Goal: Task Accomplishment & Management: Use online tool/utility

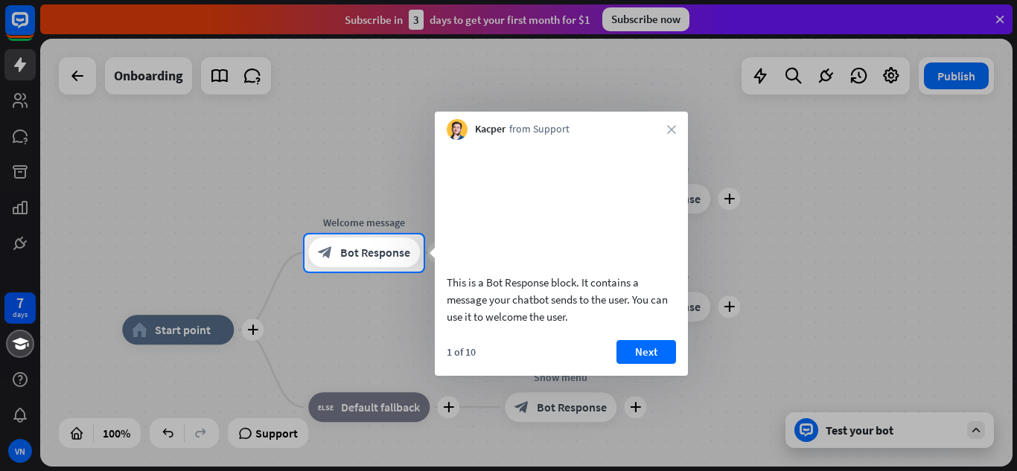
click at [665, 126] on div "Kacper from Support close" at bounding box center [561, 126] width 253 height 28
click at [667, 126] on icon "close" at bounding box center [671, 129] width 9 height 9
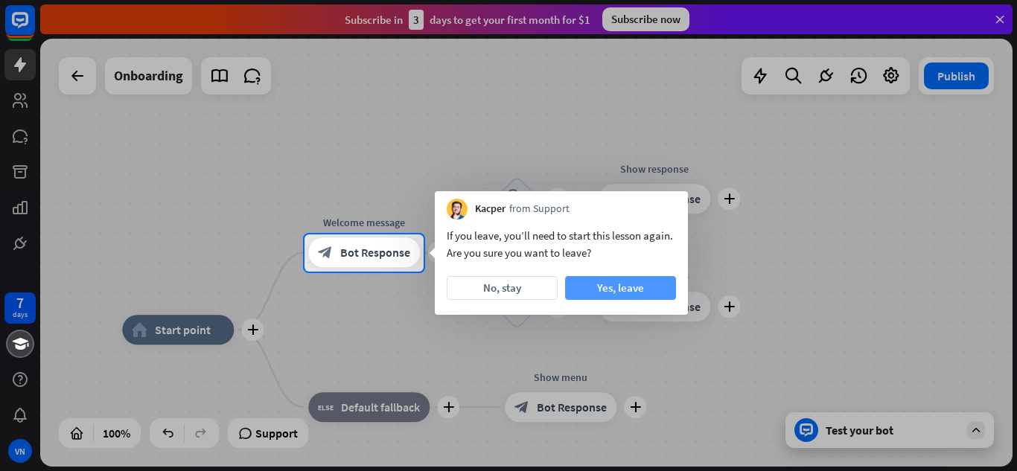
click at [660, 292] on button "Yes, leave" at bounding box center [620, 288] width 111 height 24
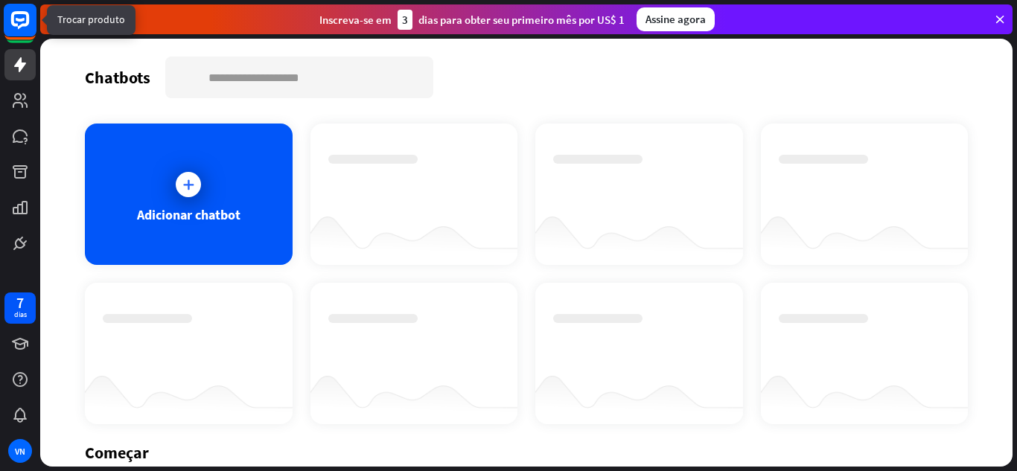
click at [17, 28] on rect at bounding box center [20, 20] width 33 height 33
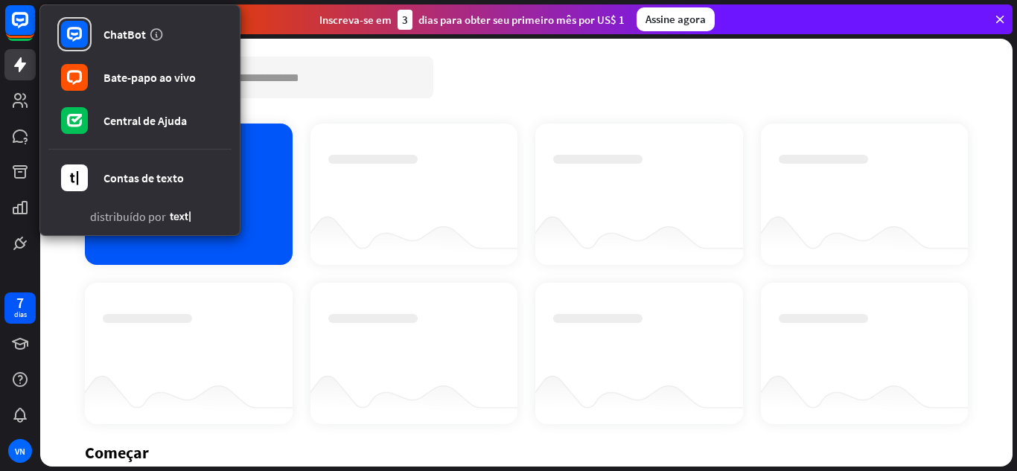
click at [410, 143] on div at bounding box center [414, 194] width 208 height 141
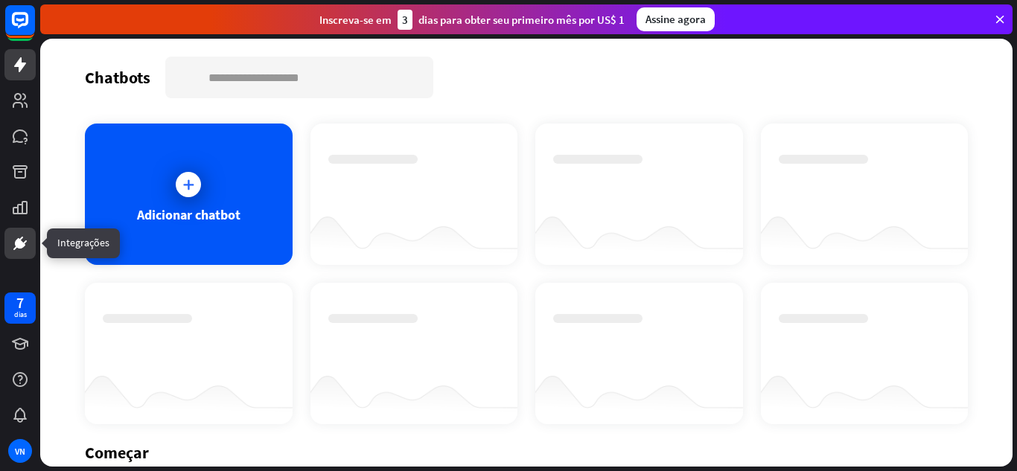
click at [22, 247] on icon at bounding box center [20, 243] width 10 height 10
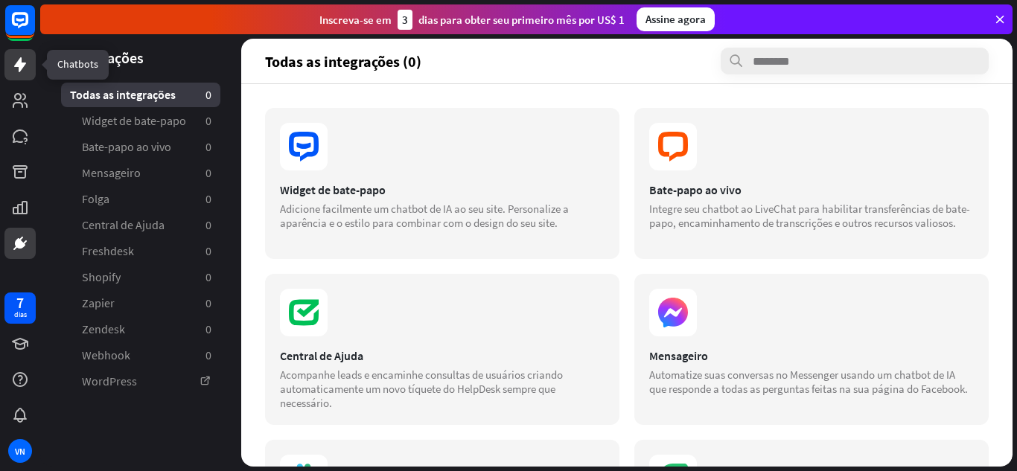
click at [22, 71] on icon at bounding box center [20, 65] width 18 height 18
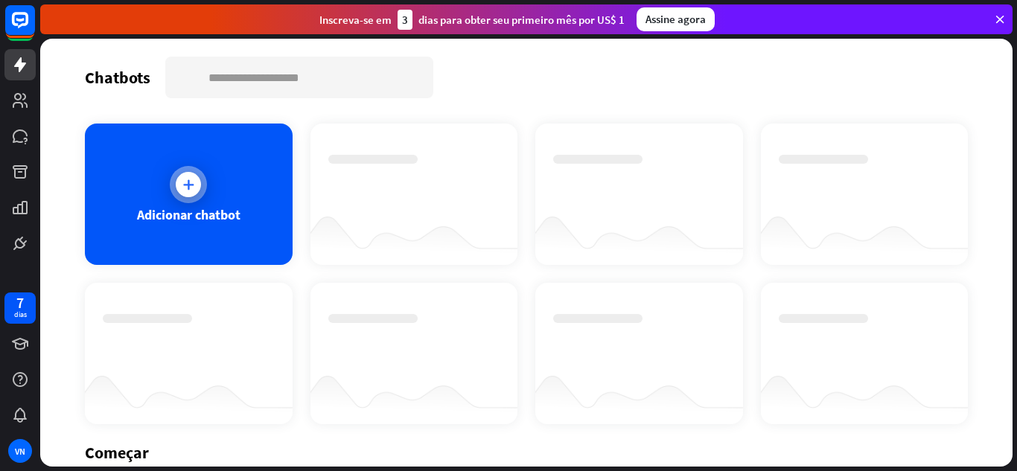
click at [126, 188] on div "Adicionar chatbot" at bounding box center [189, 194] width 208 height 141
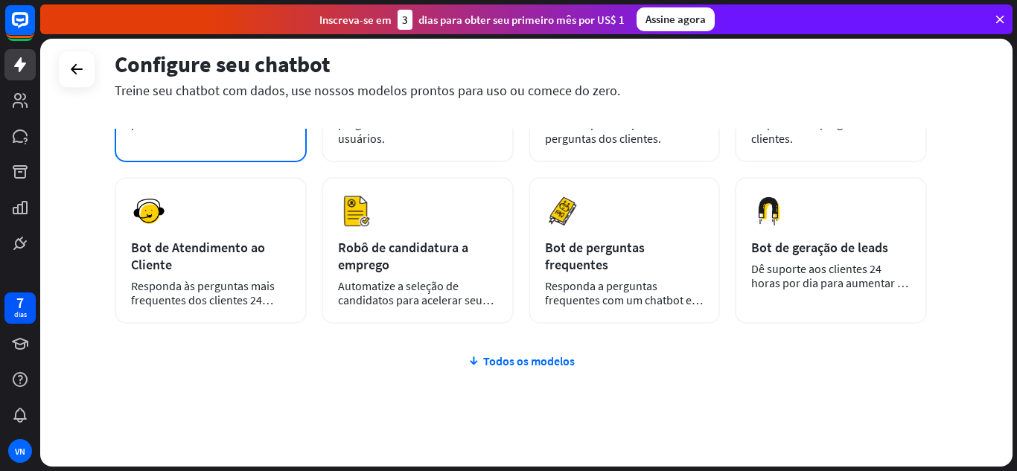
scroll to position [220, 0]
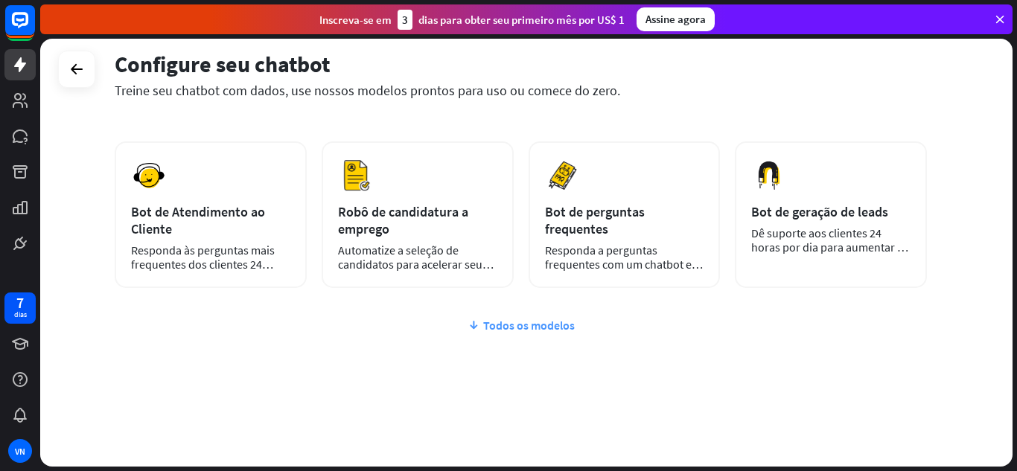
click at [537, 325] on font "Todos os modelos" at bounding box center [529, 325] width 92 height 15
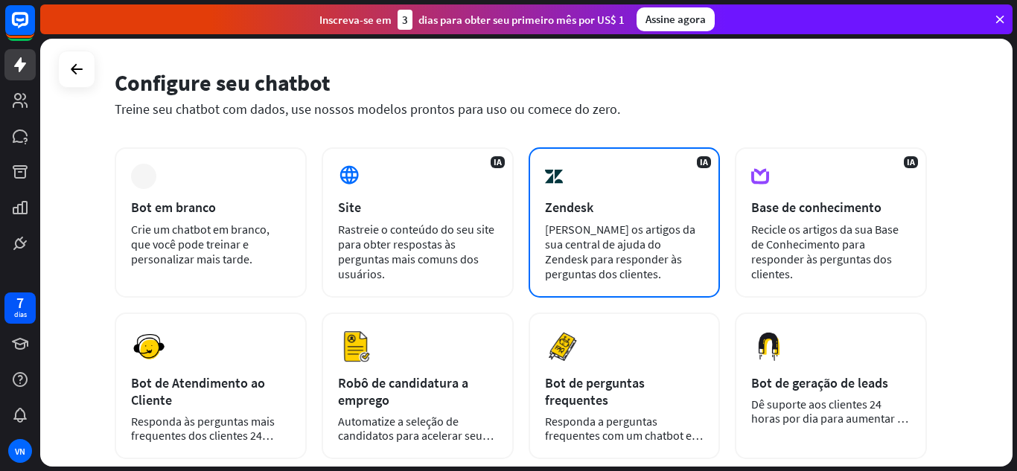
scroll to position [74, 0]
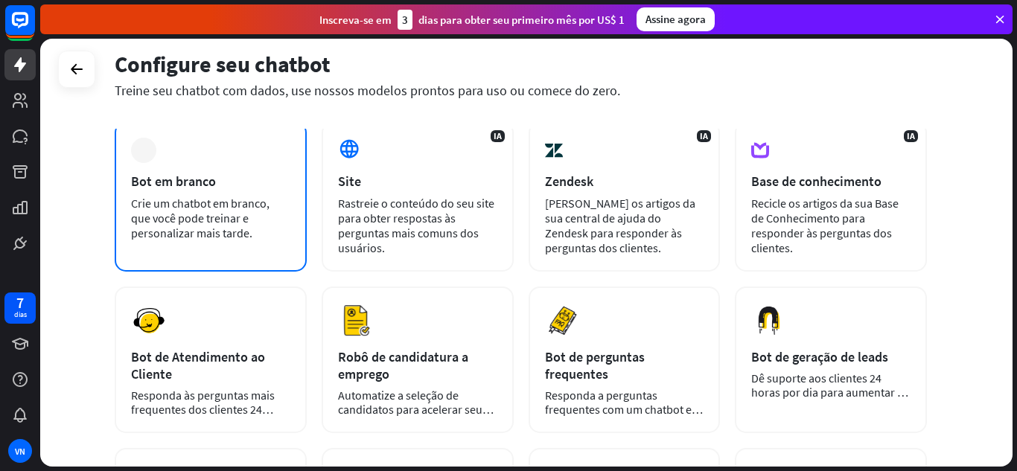
click at [139, 212] on font "Crie um chatbot em branco, que você pode treinar e personalizar mais tarde." at bounding box center [200, 218] width 138 height 45
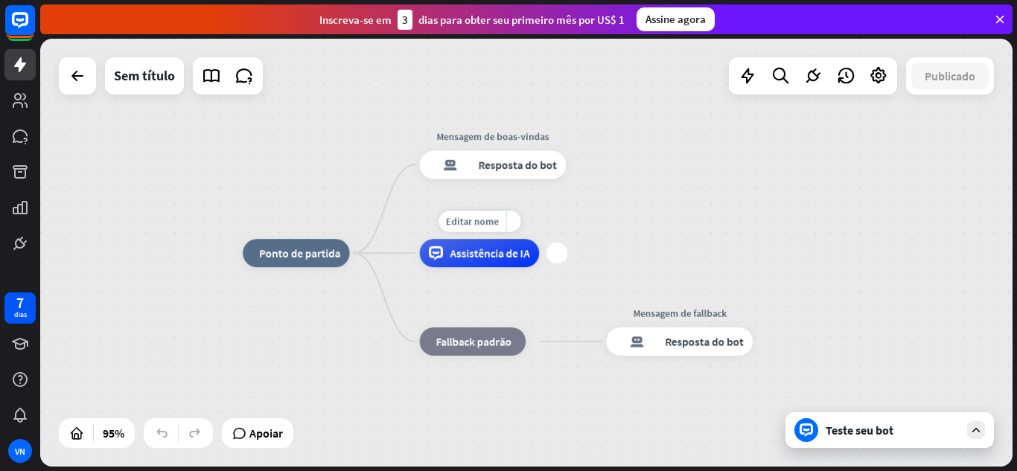
click at [452, 249] on font "Assistência de IA" at bounding box center [490, 253] width 80 height 14
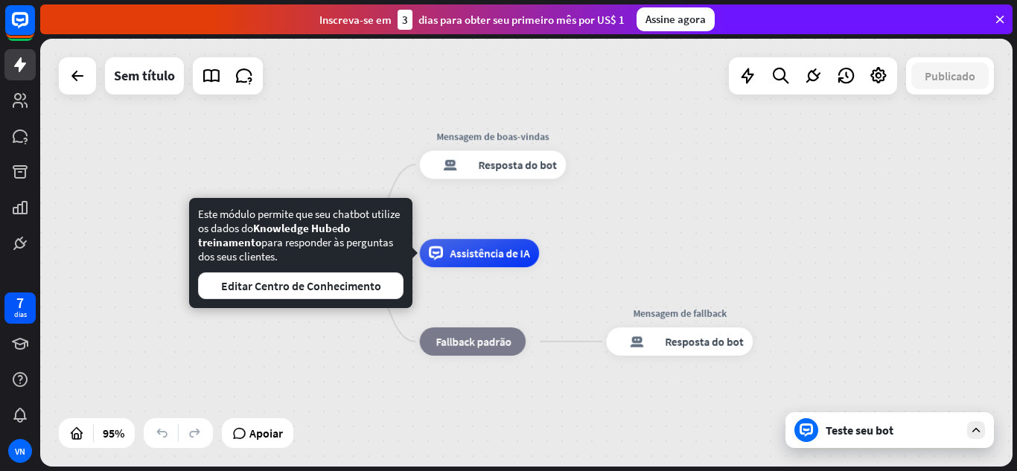
click at [758, 292] on div "casa_2 Ponto de partida Mensagem de boas-vindas resposta do bot de bloco Respos…" at bounding box center [705, 456] width 924 height 406
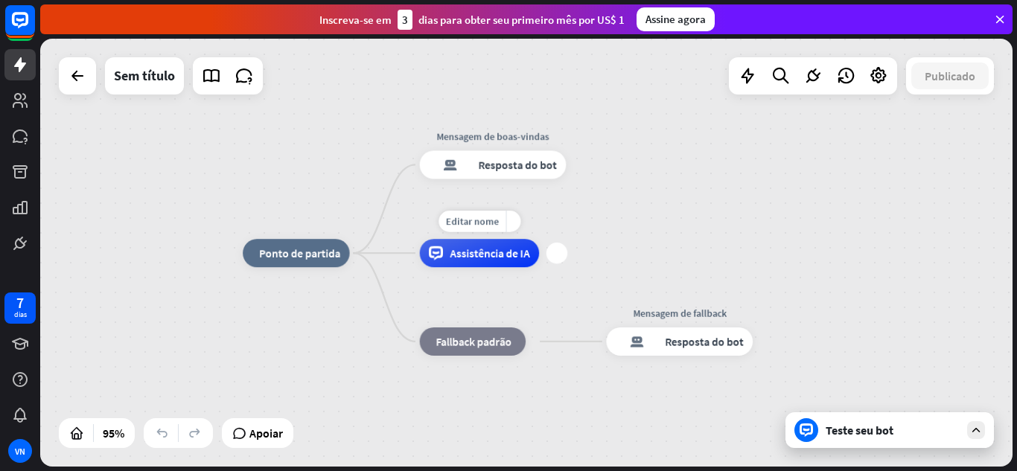
click at [454, 263] on div "Assistência de IA" at bounding box center [480, 253] width 120 height 28
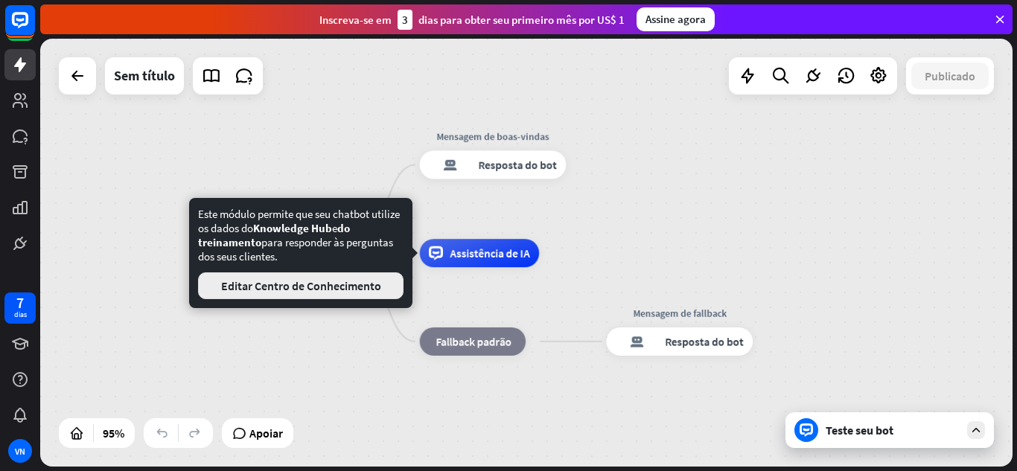
click at [370, 276] on button "Editar Centro de Conhecimento" at bounding box center [300, 285] width 205 height 27
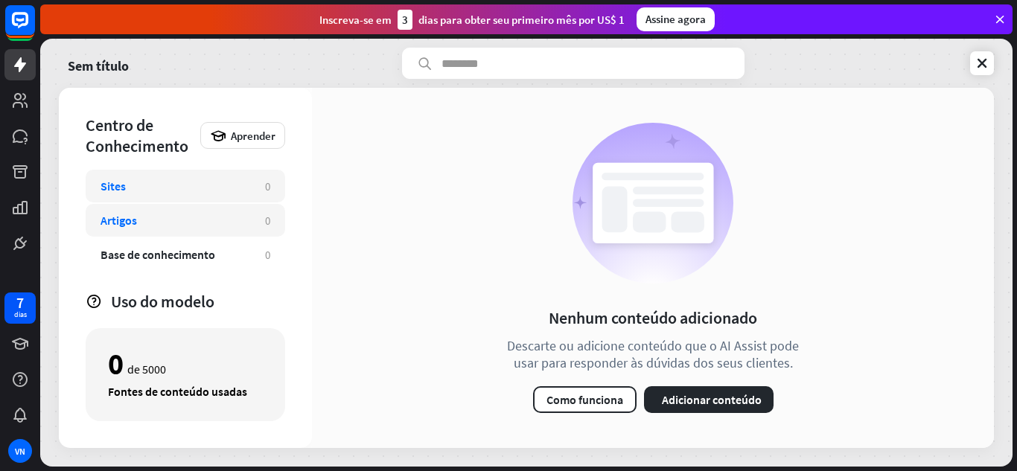
click at [192, 231] on div "Artigos 0" at bounding box center [185, 220] width 199 height 33
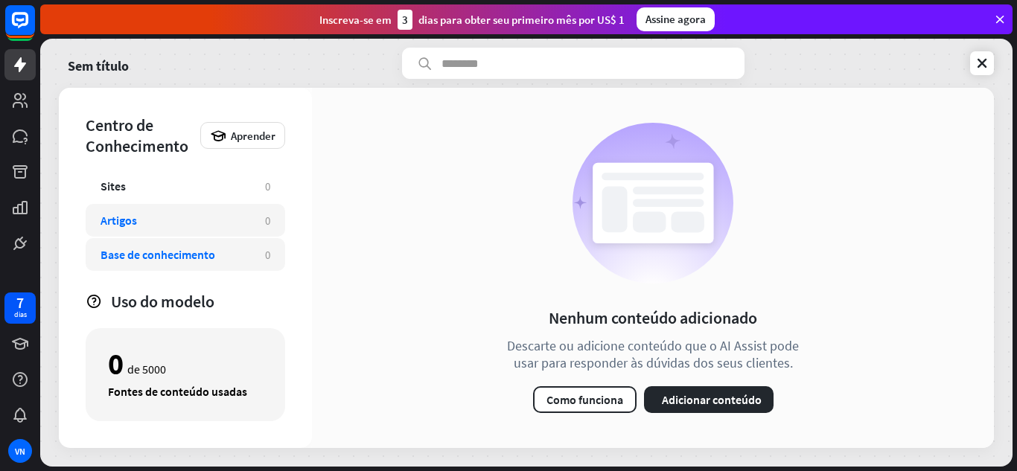
click at [194, 260] on font "Base de conhecimento" at bounding box center [157, 254] width 115 height 15
click at [201, 211] on div "Artigos 0" at bounding box center [185, 220] width 199 height 33
click at [183, 260] on font "Base de conhecimento" at bounding box center [157, 254] width 115 height 15
click at [181, 220] on div "Artigos" at bounding box center [175, 220] width 150 height 15
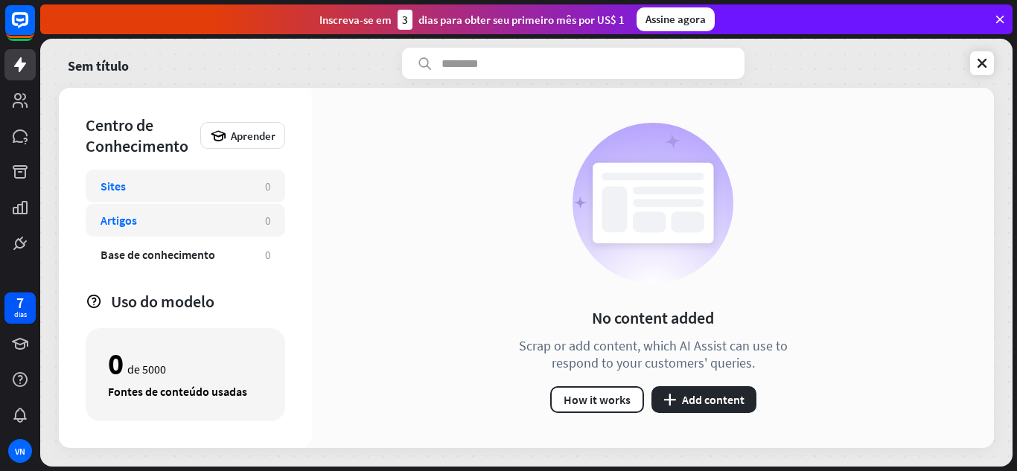
click at [187, 200] on div "Sites 0" at bounding box center [185, 186] width 199 height 33
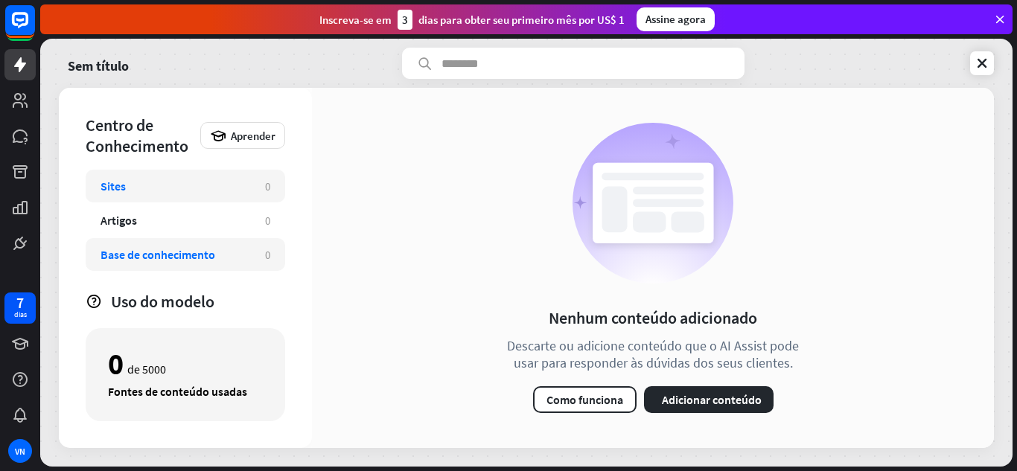
click at [175, 243] on div "Base de conhecimento 0" at bounding box center [185, 254] width 199 height 33
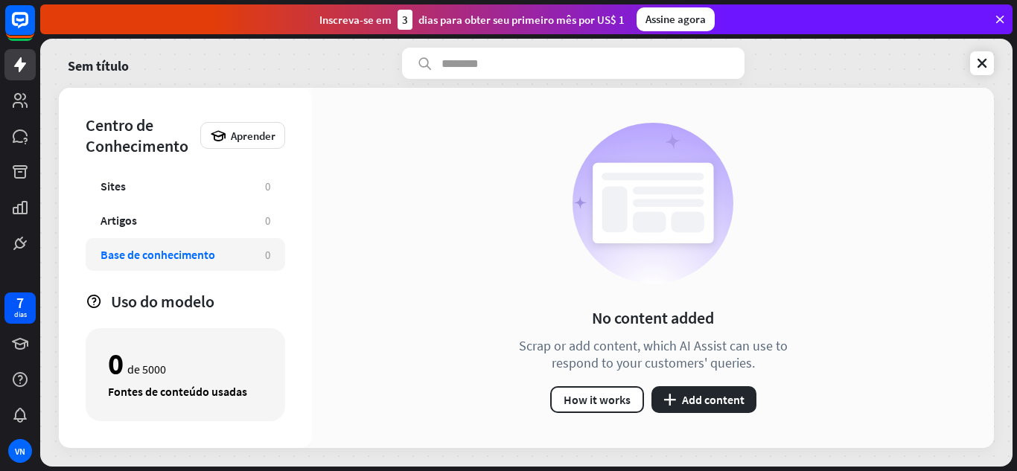
click at [173, 258] on font "Base de conhecimento" at bounding box center [157, 254] width 115 height 15
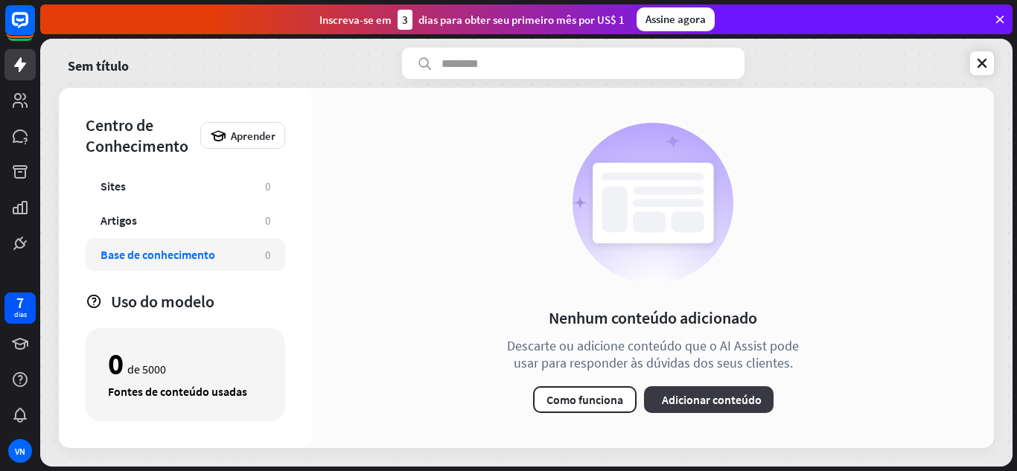
click at [703, 399] on font "Adicionar conteúdo" at bounding box center [712, 399] width 100 height 15
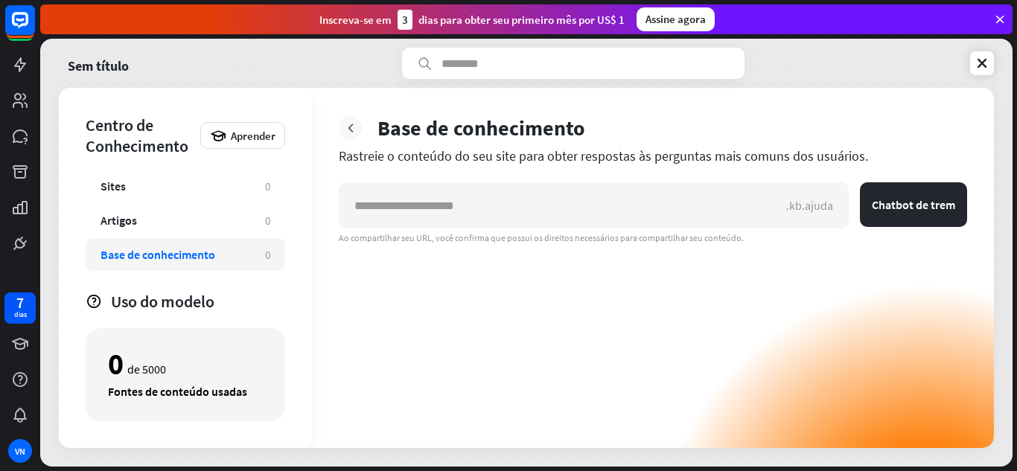
click at [351, 131] on icon at bounding box center [350, 128] width 15 height 15
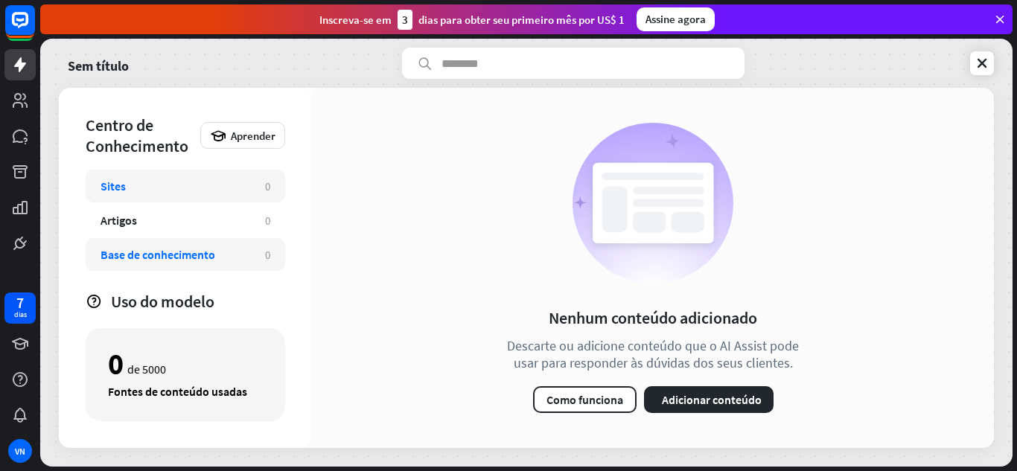
click at [229, 180] on div "Sites" at bounding box center [175, 186] width 150 height 15
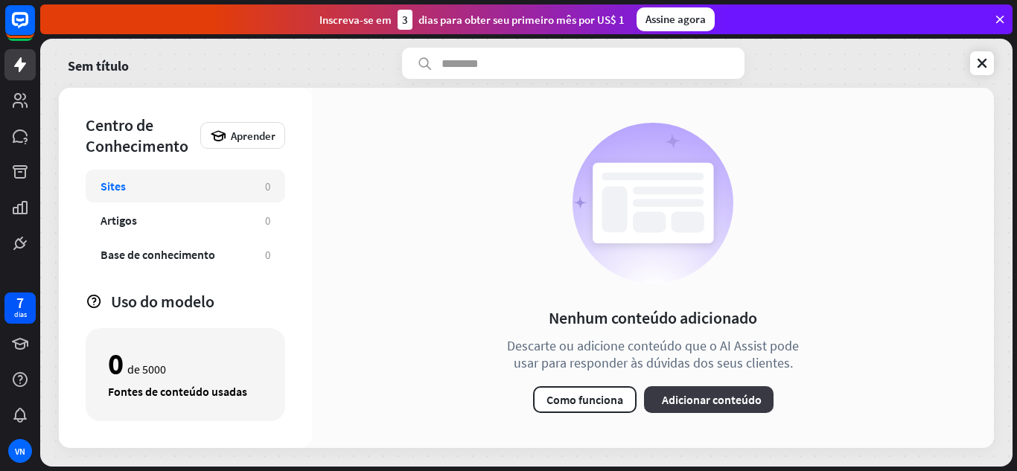
click at [698, 392] on font "Adicionar conteúdo" at bounding box center [712, 399] width 100 height 15
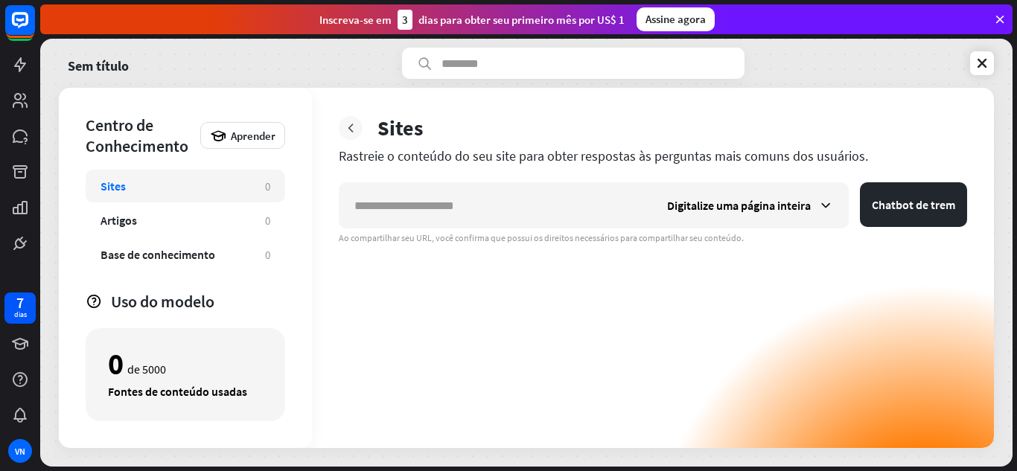
click at [346, 132] on icon at bounding box center [350, 128] width 15 height 15
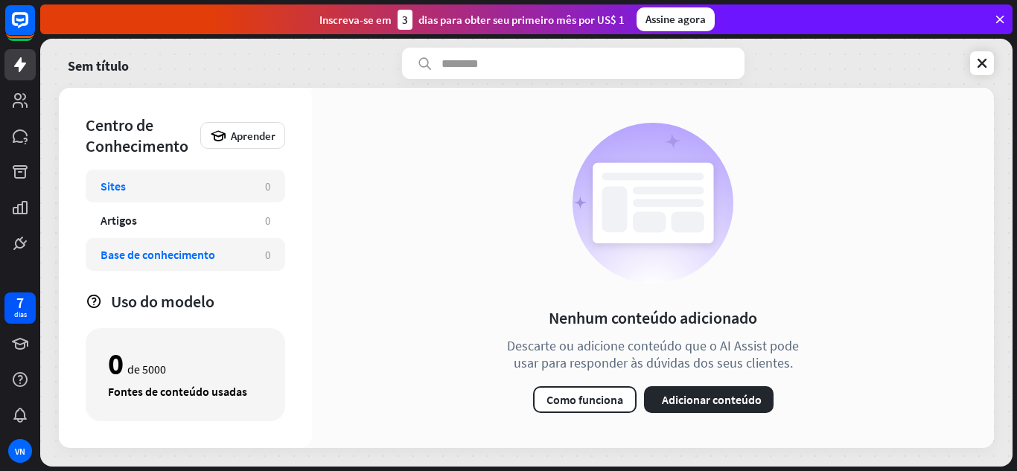
click at [223, 241] on div "Base de conhecimento 0" at bounding box center [185, 254] width 199 height 33
click at [214, 232] on div "Artigos 0" at bounding box center [185, 220] width 199 height 33
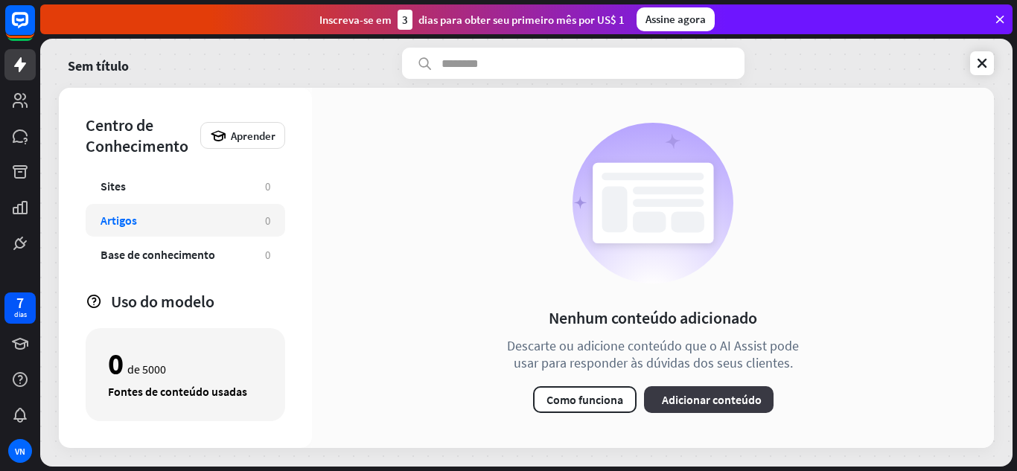
click at [727, 394] on font "Adicionar conteúdo" at bounding box center [712, 399] width 100 height 15
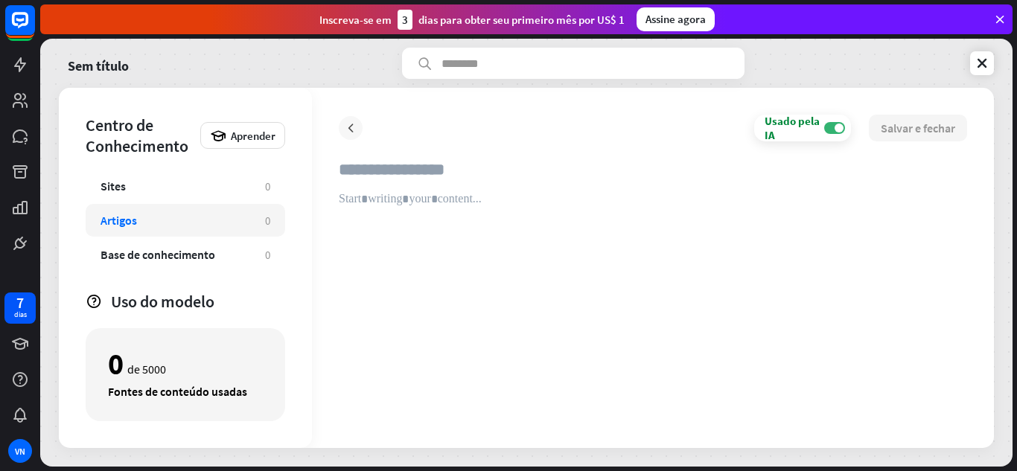
click at [344, 132] on icon at bounding box center [350, 128] width 15 height 15
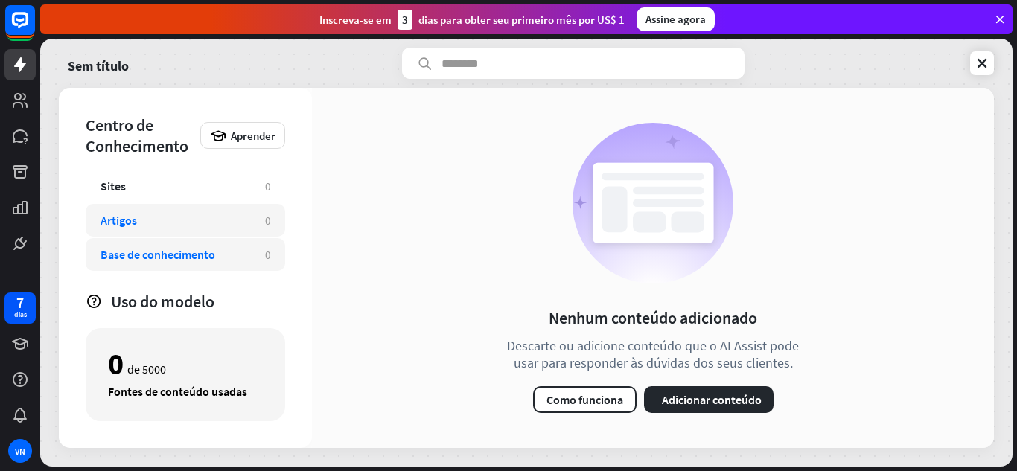
click at [230, 249] on div "Base de conhecimento" at bounding box center [175, 254] width 150 height 15
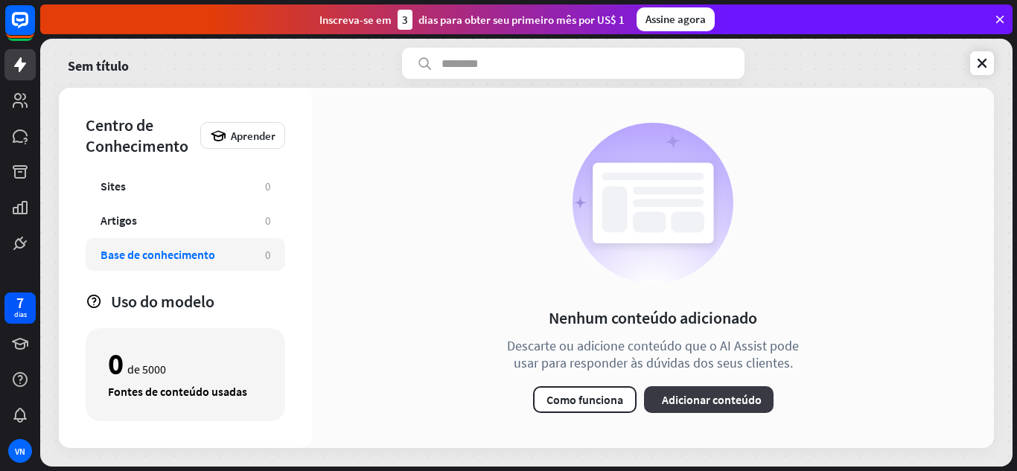
click at [733, 404] on font "Adicionar conteúdo" at bounding box center [712, 399] width 100 height 15
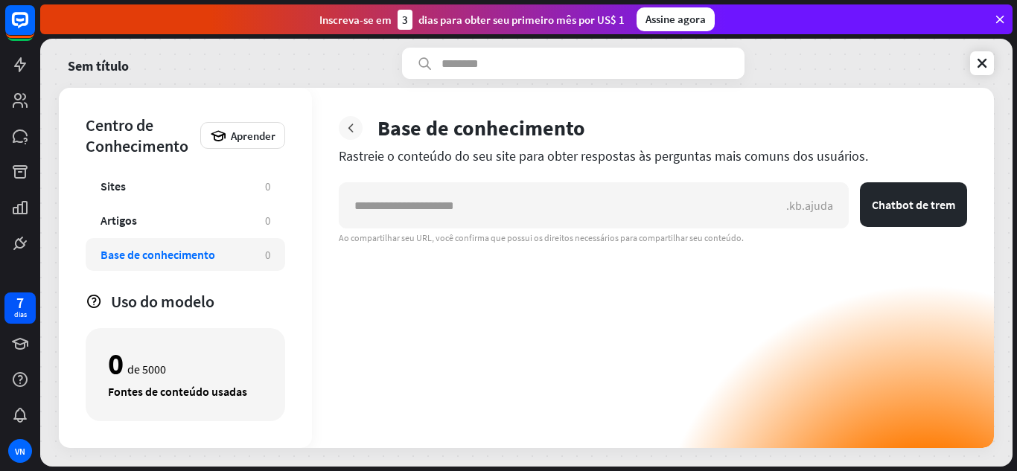
click at [357, 131] on icon at bounding box center [350, 128] width 15 height 15
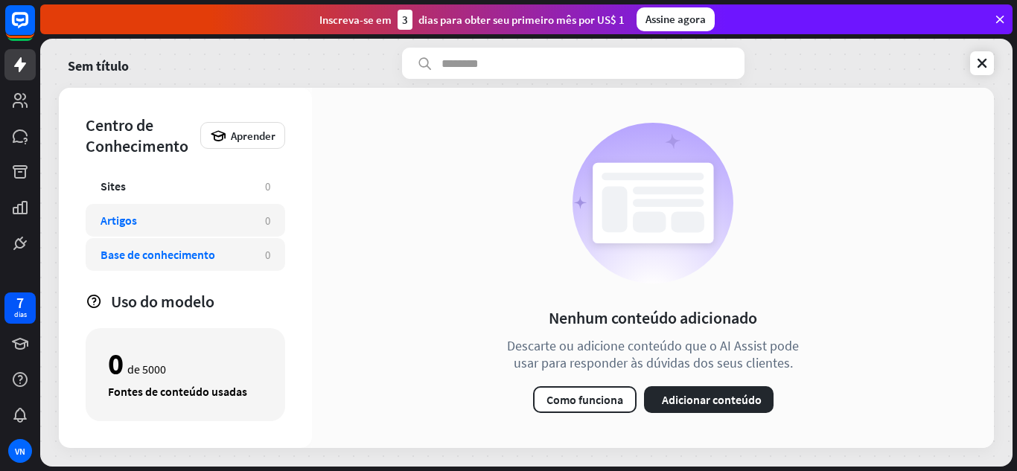
click at [220, 210] on div "Artigos 0" at bounding box center [185, 220] width 199 height 33
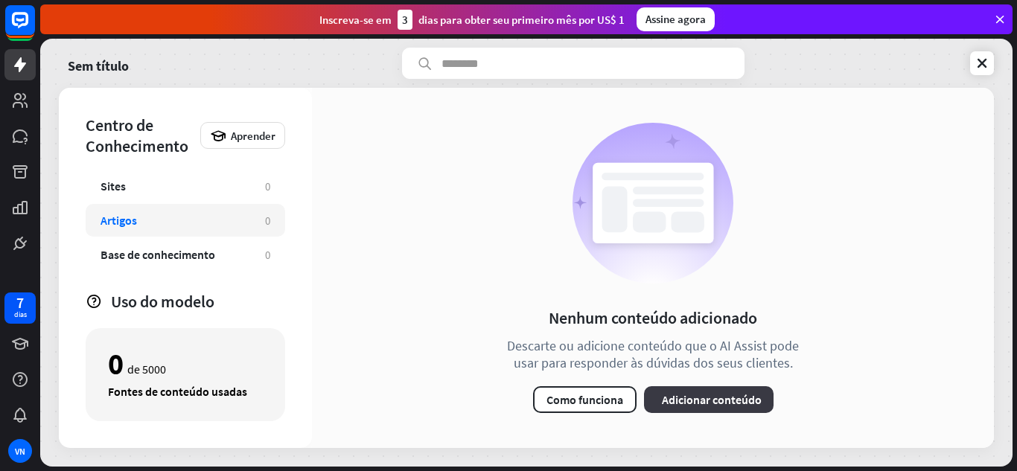
click at [749, 405] on font "Adicionar conteúdo" at bounding box center [712, 399] width 100 height 15
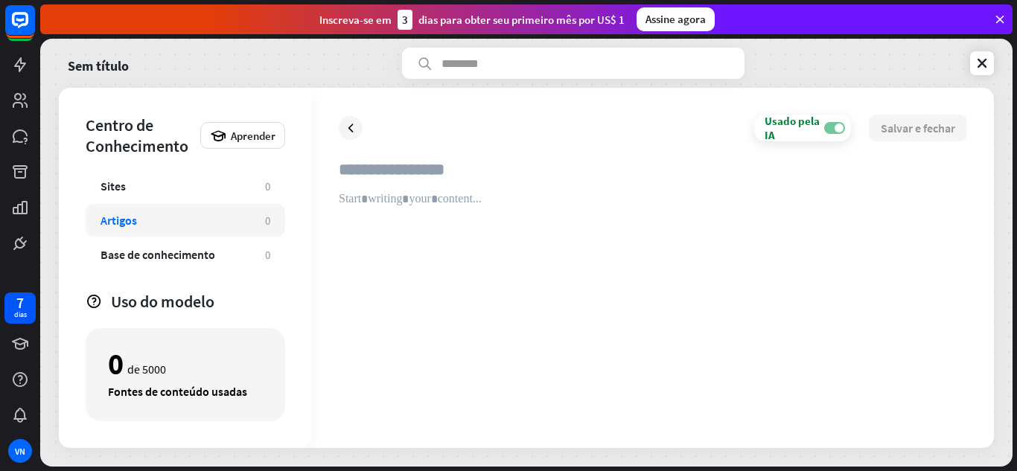
click at [832, 125] on label "SOBRE" at bounding box center [834, 128] width 21 height 12
click at [832, 125] on span at bounding box center [829, 128] width 9 height 9
click at [453, 281] on div at bounding box center [653, 306] width 628 height 229
paste div
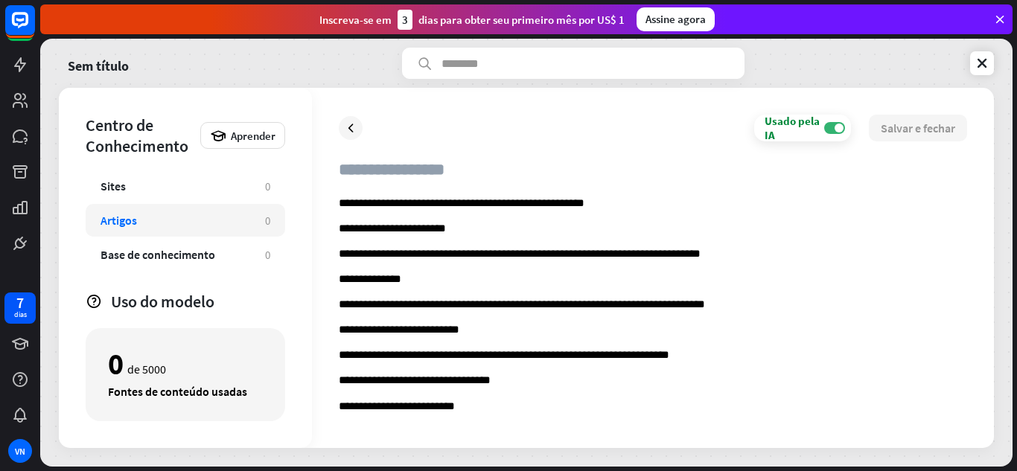
scroll to position [1247, 0]
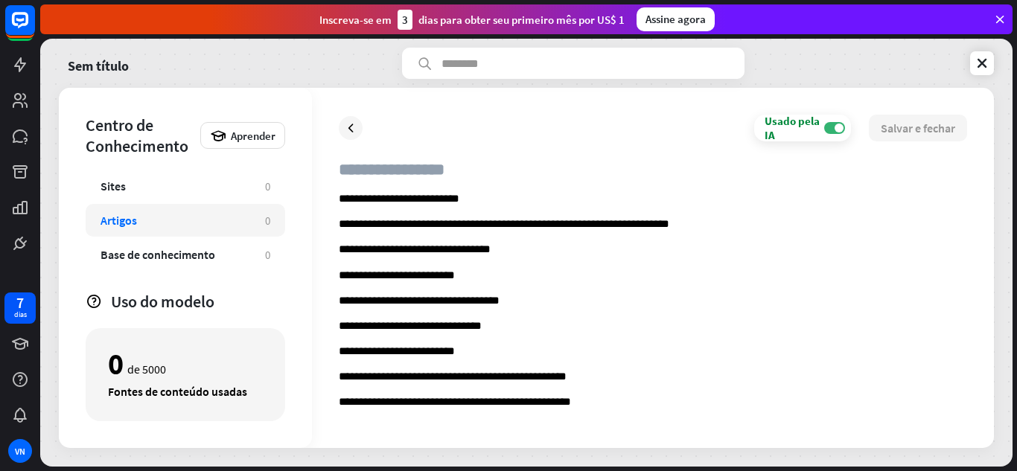
click at [345, 125] on icon at bounding box center [350, 128] width 15 height 15
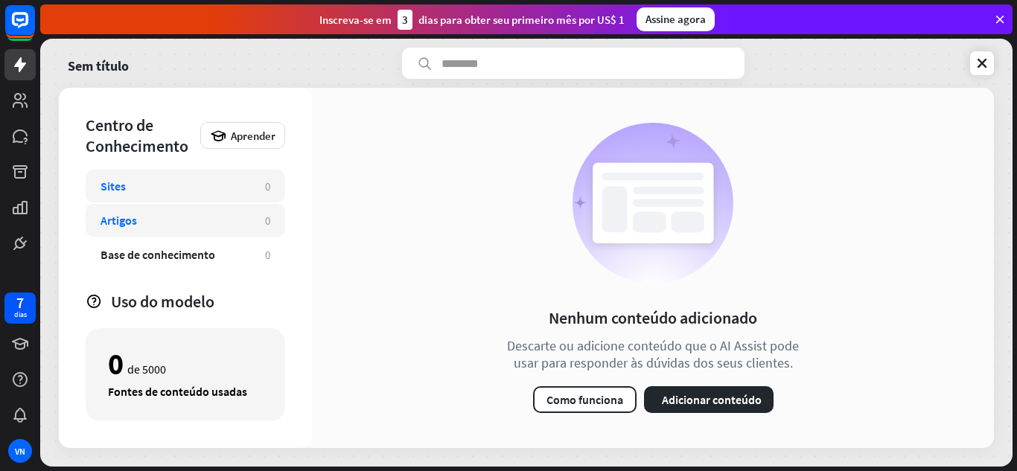
click at [191, 200] on div "Sites 0" at bounding box center [185, 186] width 199 height 33
click at [186, 187] on div "Sites" at bounding box center [175, 186] width 150 height 15
click at [195, 228] on div "Artigos 0" at bounding box center [185, 220] width 199 height 33
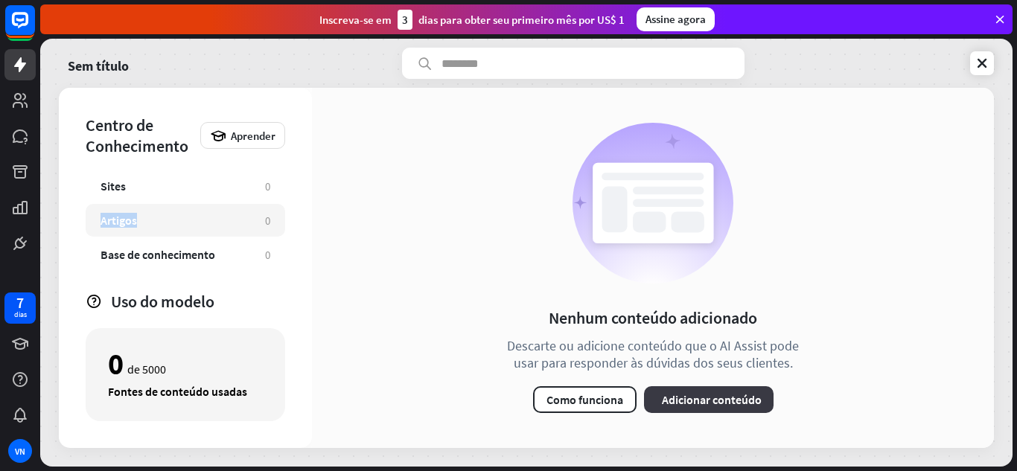
click at [723, 409] on button "mais Adicionar conteúdo" at bounding box center [708, 399] width 129 height 27
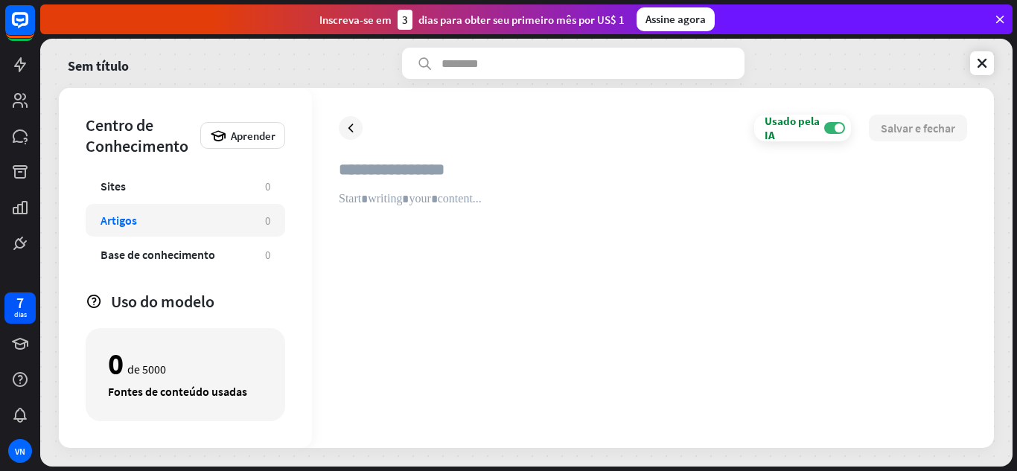
type input "**********"
click at [359, 129] on div at bounding box center [351, 128] width 24 height 24
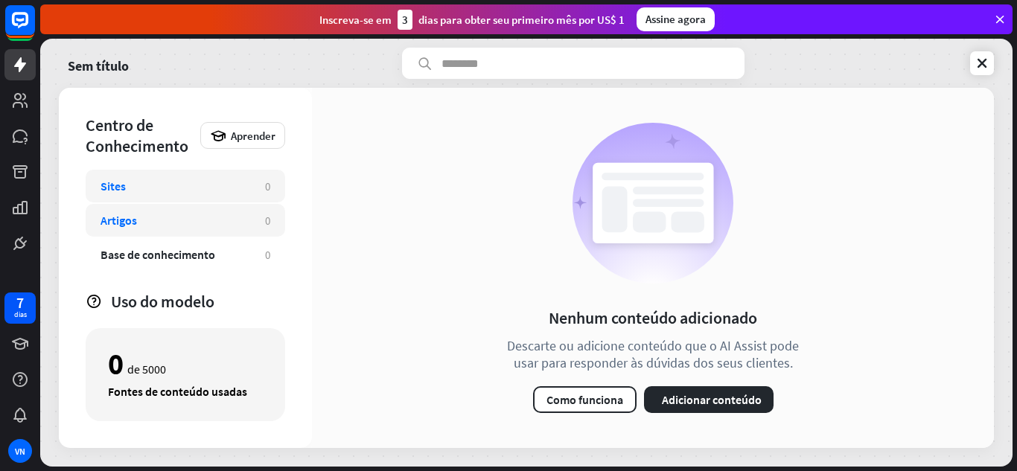
click at [199, 182] on div "Sites" at bounding box center [175, 186] width 150 height 15
click at [194, 223] on div "Artigos" at bounding box center [175, 220] width 150 height 15
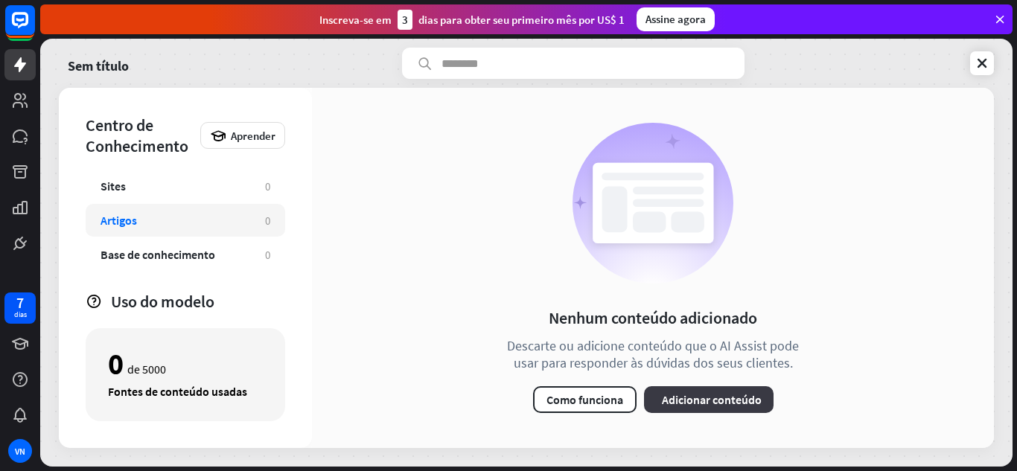
click at [689, 408] on button "mais Adicionar conteúdo" at bounding box center [708, 399] width 129 height 27
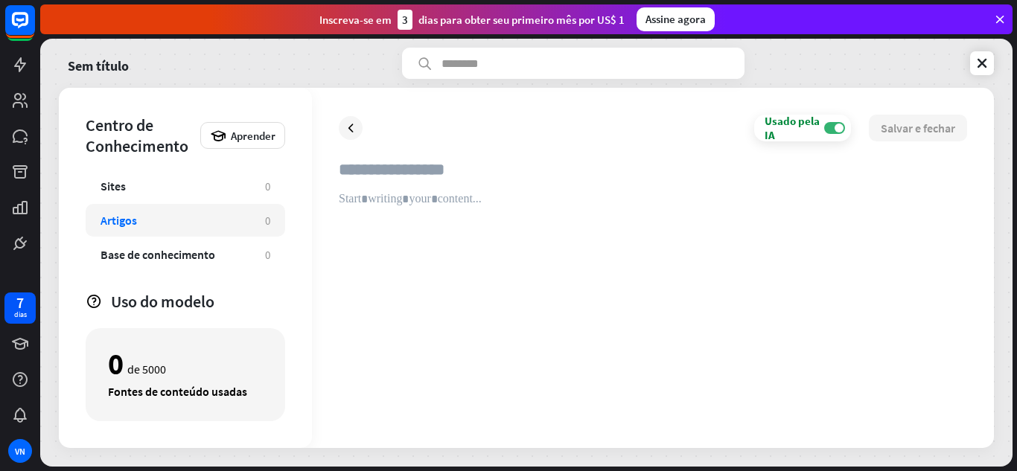
click at [432, 194] on div at bounding box center [653, 306] width 628 height 229
click at [426, 174] on input "text" at bounding box center [653, 175] width 628 height 33
paste input "**********"
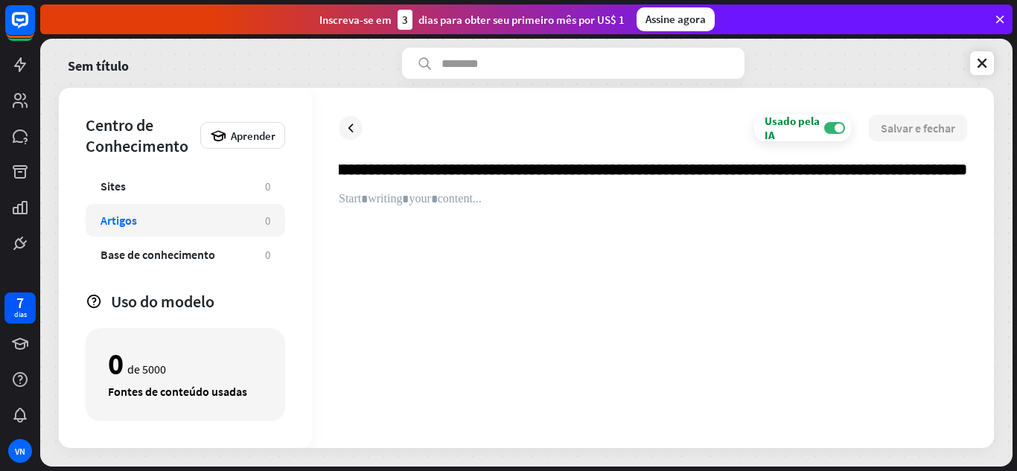
scroll to position [0, 23540]
type input "**********"
click at [991, 63] on link at bounding box center [982, 63] width 24 height 24
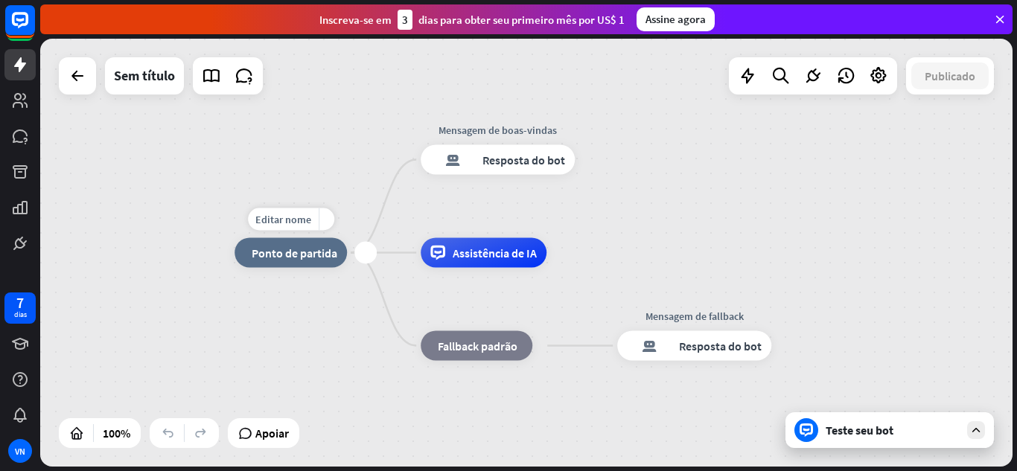
drag, startPoint x: 316, startPoint y: 252, endPoint x: 269, endPoint y: 241, distance: 47.5
click at [269, 241] on div "casa_2 Ponto de partida" at bounding box center [290, 253] width 112 height 30
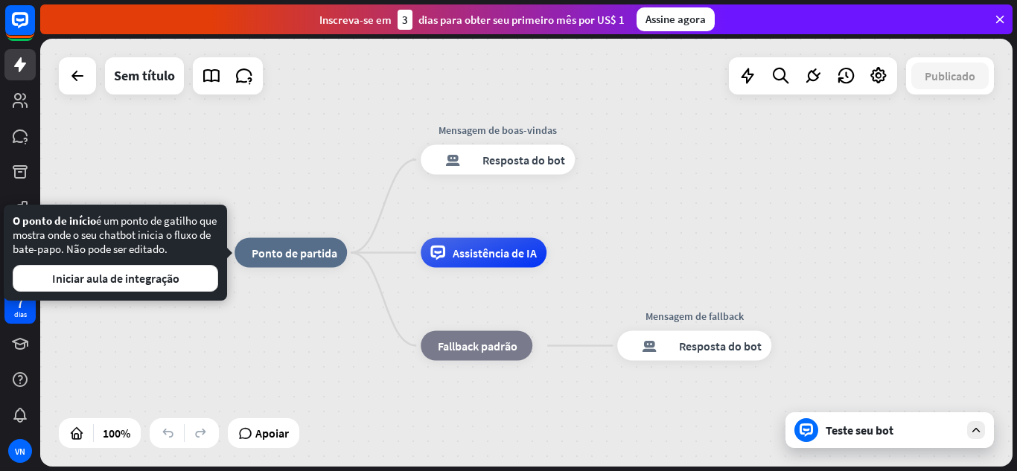
click at [249, 312] on div "Editar nome mais_amarelo casa_2 Ponto de partida Mensagem de boas-vindas respos…" at bounding box center [720, 467] width 972 height 428
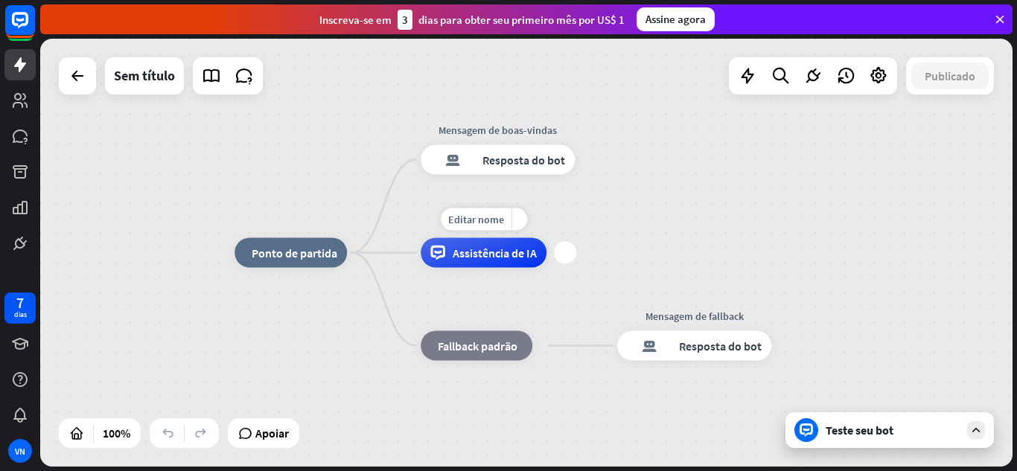
click at [493, 255] on font "Assistência de IA" at bounding box center [495, 253] width 84 height 15
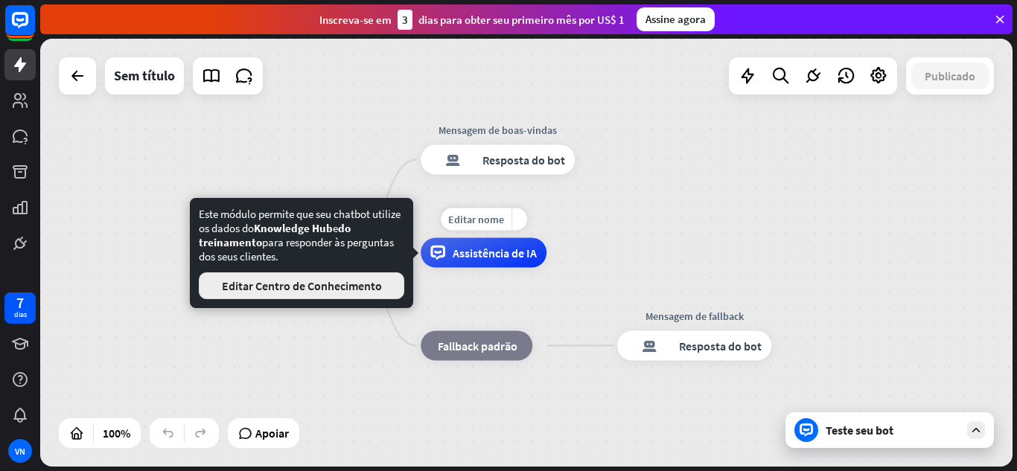
click at [339, 283] on font "Editar Centro de Conhecimento" at bounding box center [302, 285] width 160 height 15
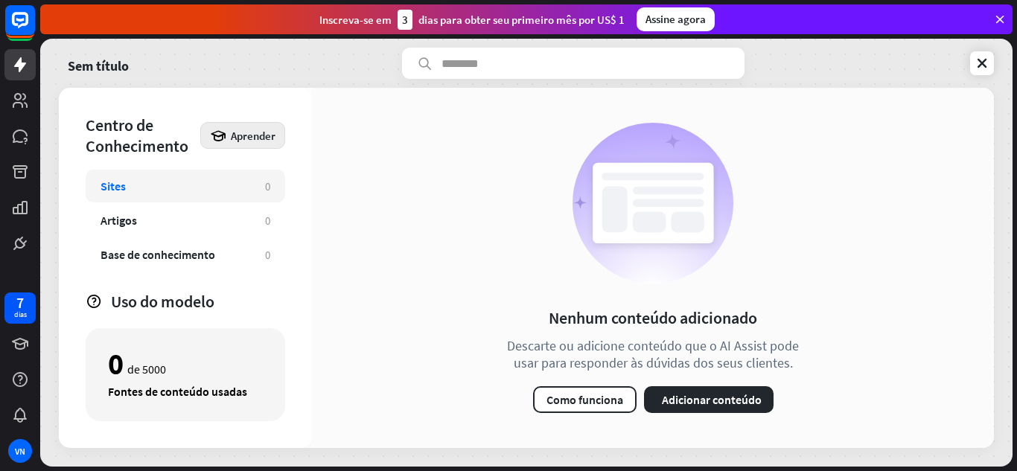
click at [255, 138] on font "Aprender" at bounding box center [253, 136] width 45 height 14
click at [671, 324] on font "Nenhum conteúdo adicionado" at bounding box center [653, 317] width 208 height 21
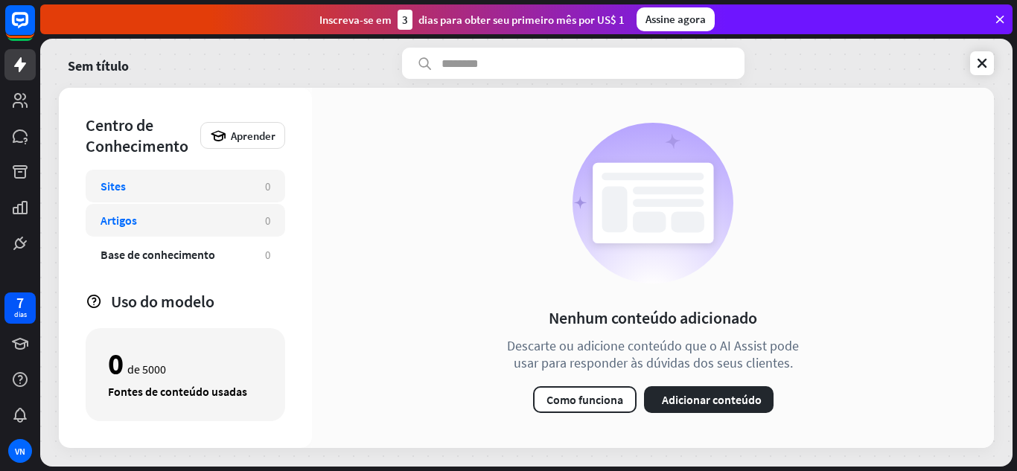
click at [211, 221] on div "Artigos" at bounding box center [175, 220] width 150 height 15
click at [175, 369] on div "0 de 5000" at bounding box center [185, 363] width 155 height 25
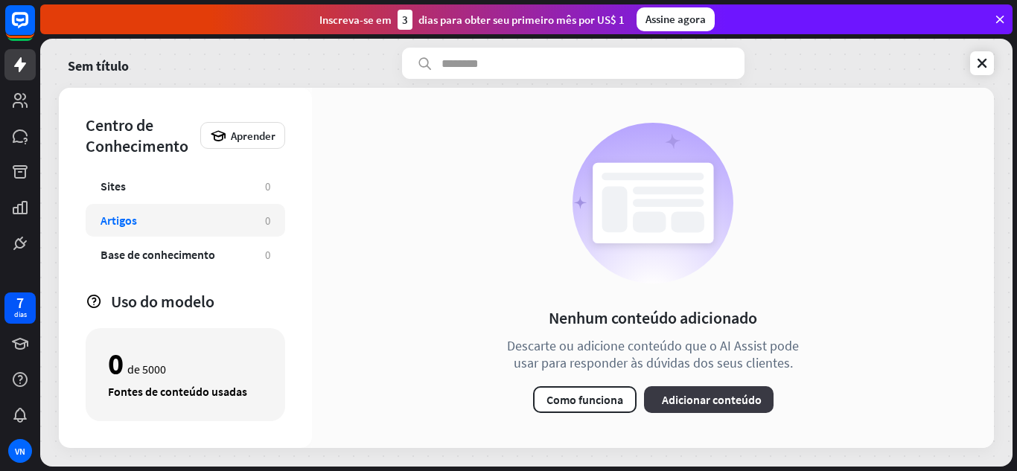
click at [682, 392] on font "Adicionar conteúdo" at bounding box center [712, 399] width 100 height 15
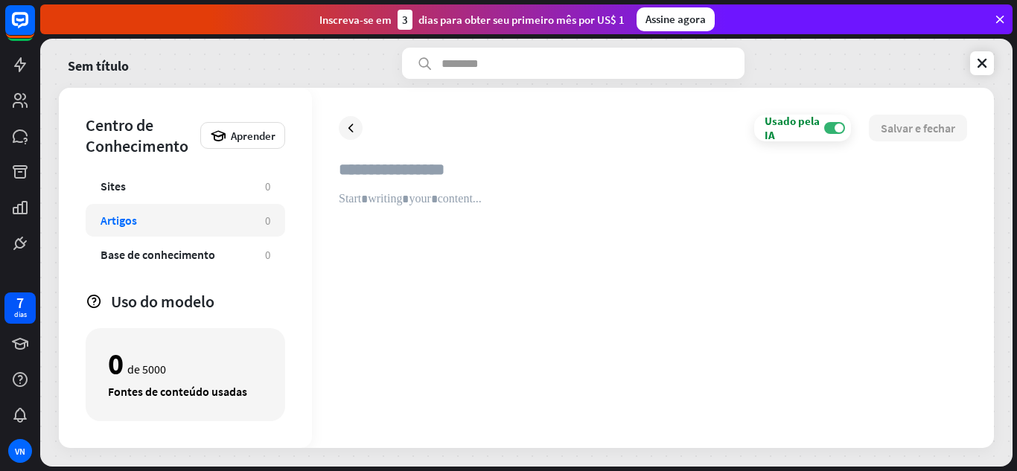
click at [487, 219] on div at bounding box center [653, 306] width 628 height 229
paste div
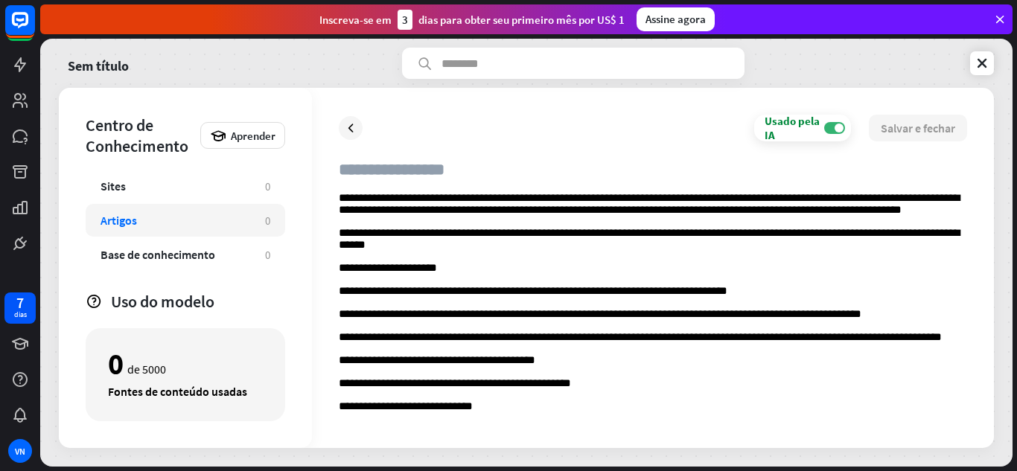
click at [420, 173] on input "text" at bounding box center [653, 175] width 628 height 33
type input "*****"
click at [899, 129] on font "Salvar e fechar" at bounding box center [917, 128] width 74 height 15
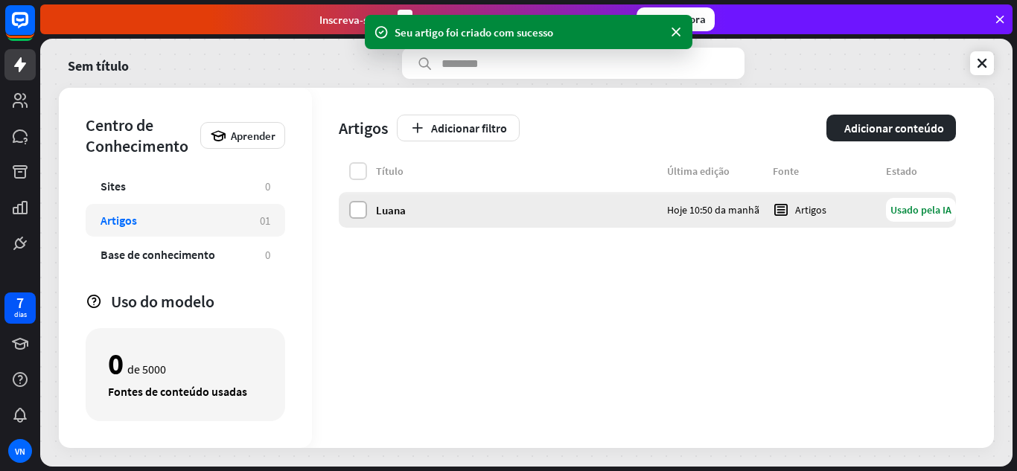
click at [356, 216] on label at bounding box center [358, 210] width 18 height 18
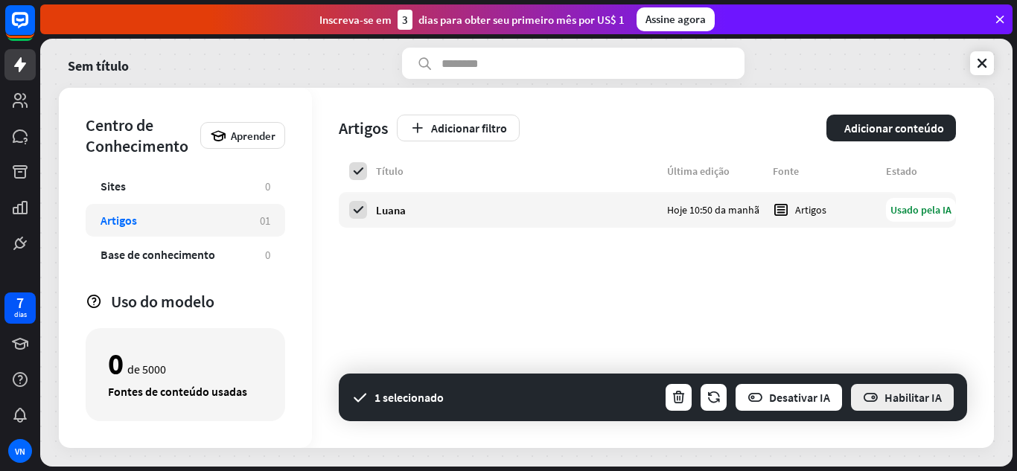
click at [877, 397] on icon "button" at bounding box center [871, 398] width 16 height 16
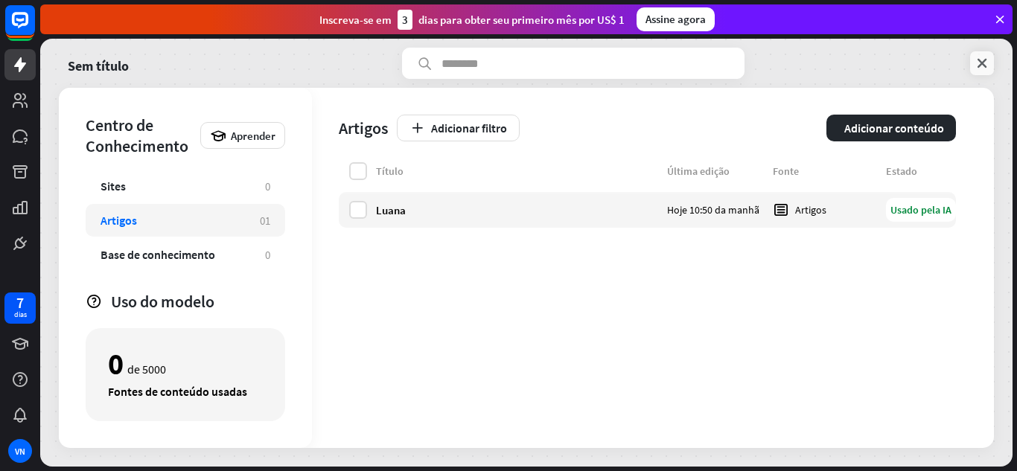
click at [987, 62] on icon at bounding box center [981, 63] width 15 height 15
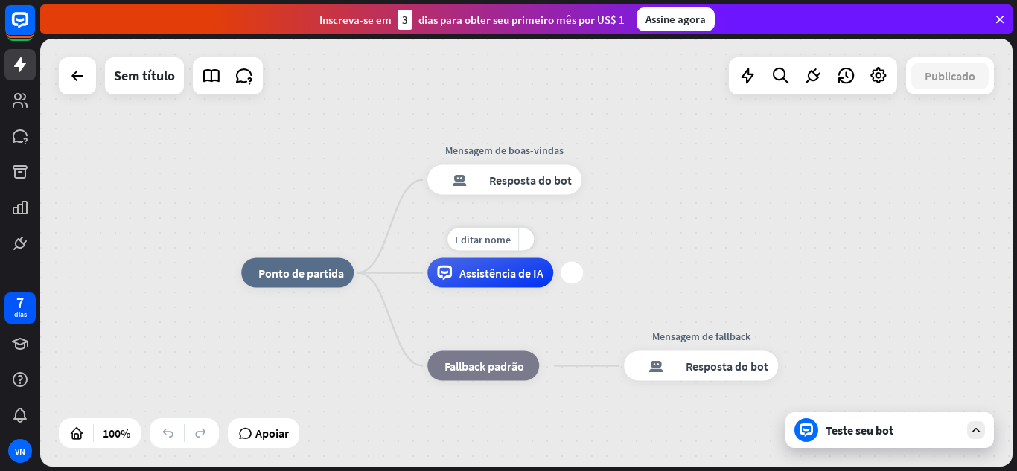
drag, startPoint x: 407, startPoint y: 258, endPoint x: 422, endPoint y: 275, distance: 22.7
click at [427, 278] on div "Editar nome mais_amarelo mais Assistência de IA" at bounding box center [490, 273] width 126 height 30
drag, startPoint x: 520, startPoint y: 273, endPoint x: 671, endPoint y: 222, distance: 158.9
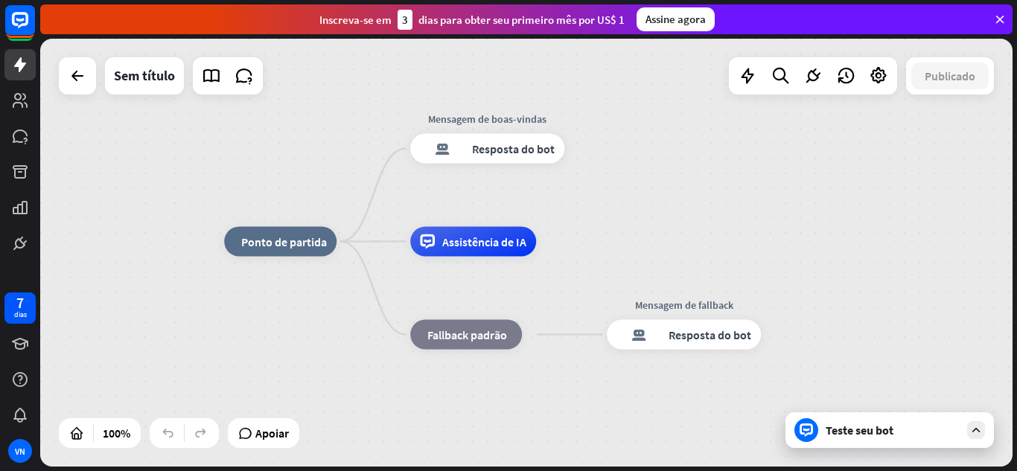
drag, startPoint x: 874, startPoint y: 234, endPoint x: 819, endPoint y: 149, distance: 101.4
click at [822, 149] on div "casa_2 Ponto de partida Mensagem de boas-vindas resposta do bot de bloco Respos…" at bounding box center [526, 253] width 972 height 428
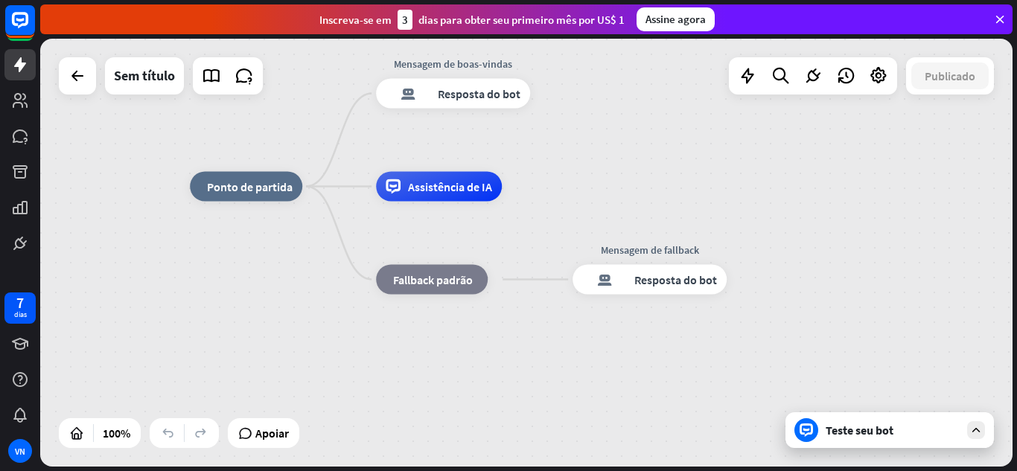
click at [847, 435] on font "Teste seu bot" at bounding box center [859, 430] width 68 height 15
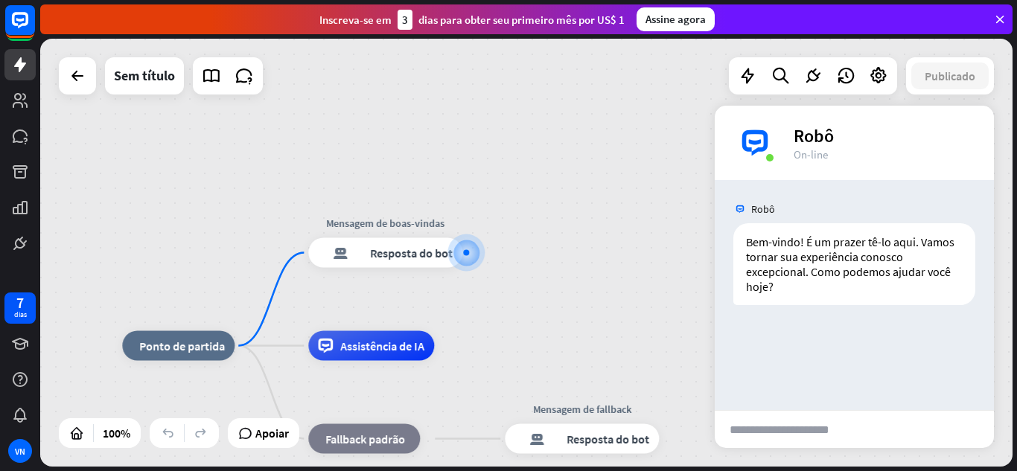
click at [818, 431] on input "text" at bounding box center [789, 429] width 151 height 37
type input "**"
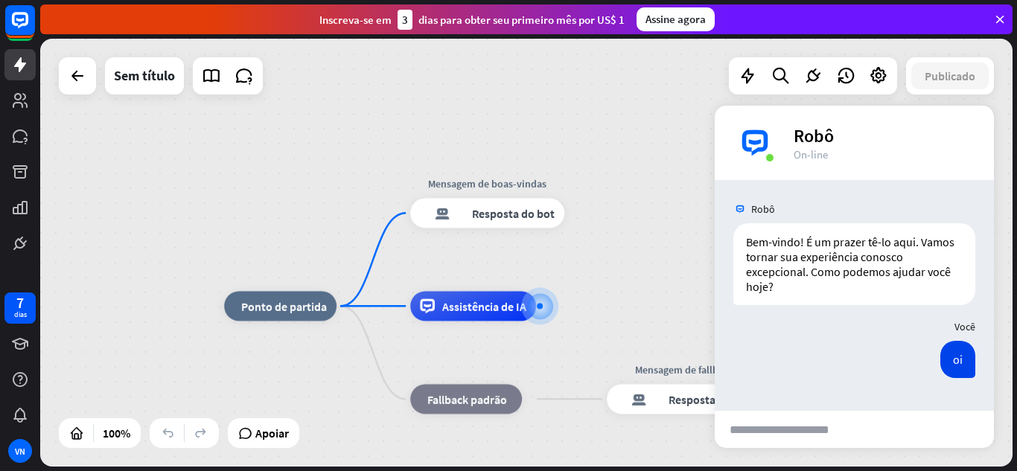
drag, startPoint x: 576, startPoint y: 339, endPoint x: 703, endPoint y: 273, distance: 143.5
click at [694, 290] on div "casa_2 Ponto de partida Mensagem de boas-vindas resposta do bot de bloco Respos…" at bounding box center [526, 253] width 972 height 428
click at [700, 284] on div "casa_2 Ponto de partida Mensagem de boas-vindas resposta do bot de bloco Respos…" at bounding box center [526, 253] width 972 height 428
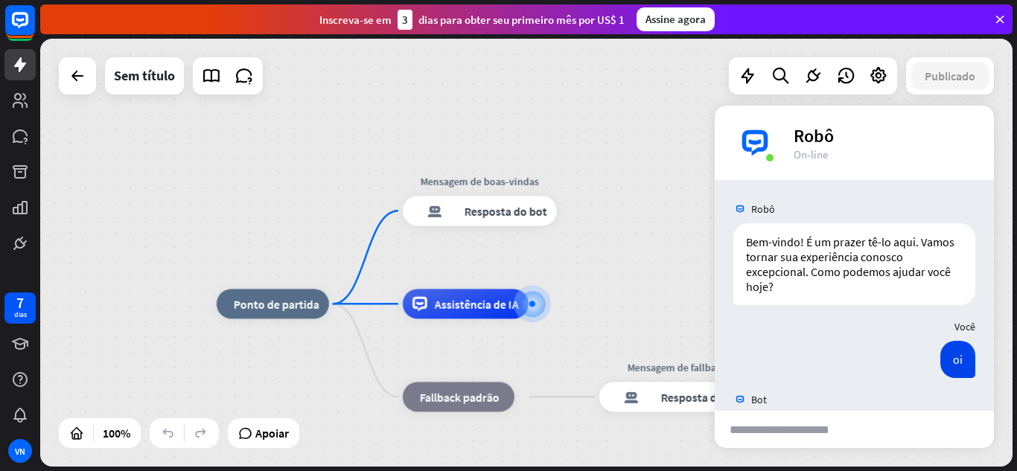
click at [704, 260] on div "casa_2 Ponto de partida Mensagem de boas-vindas resposta do bot de bloco Respos…" at bounding box center [526, 253] width 972 height 428
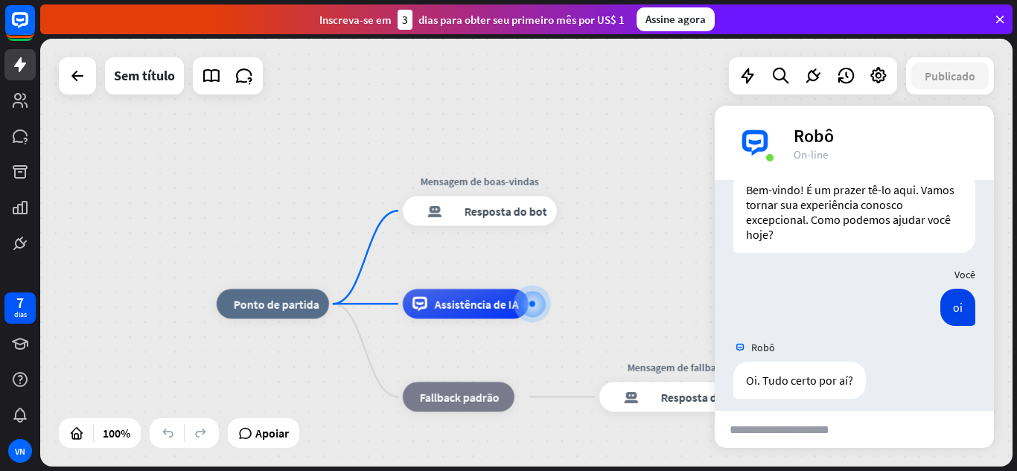
scroll to position [63, 0]
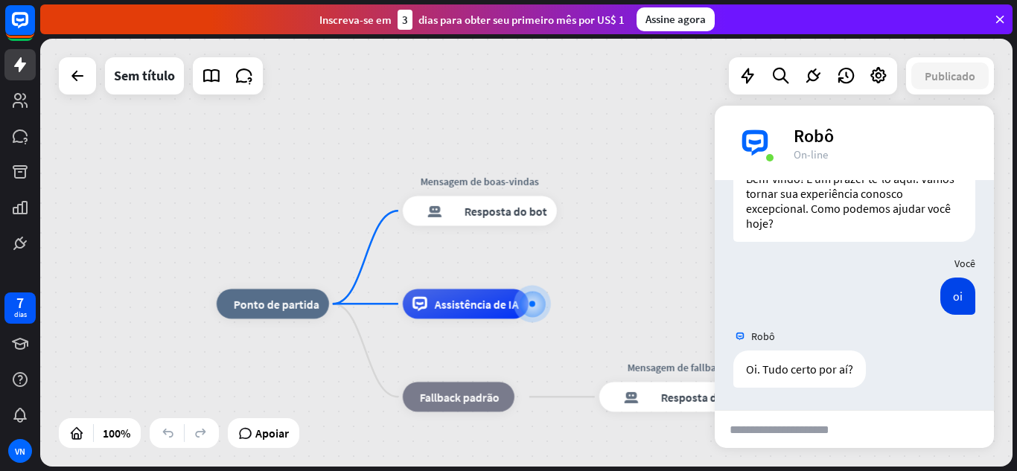
click at [779, 434] on input "text" at bounding box center [789, 429] width 151 height 37
type input "**********"
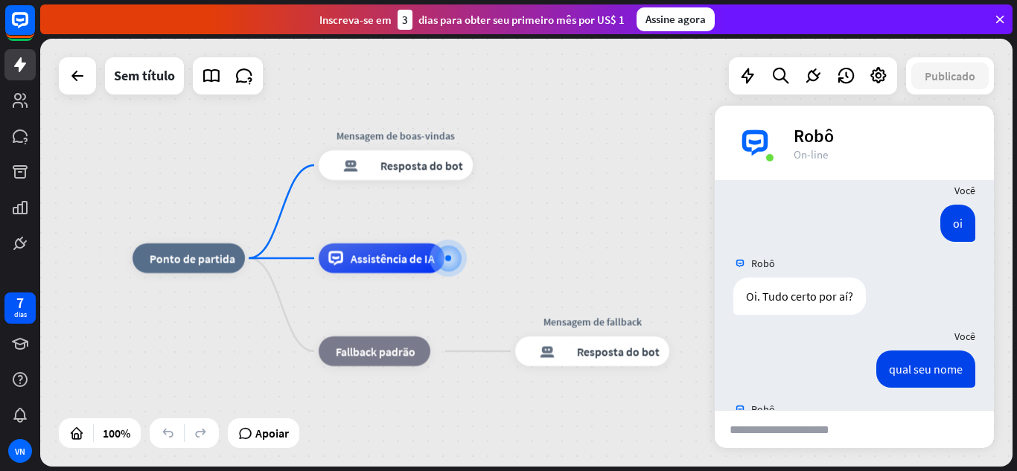
scroll to position [209, 0]
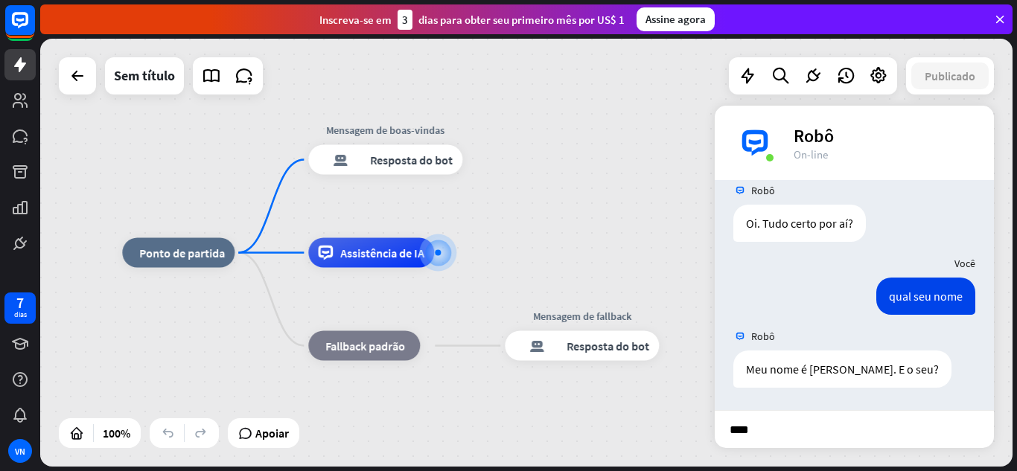
type input "*****"
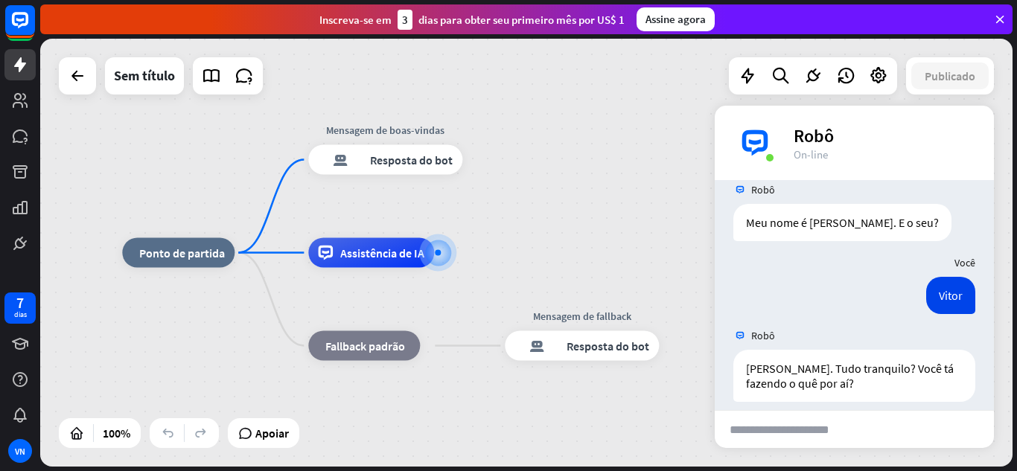
scroll to position [370, 0]
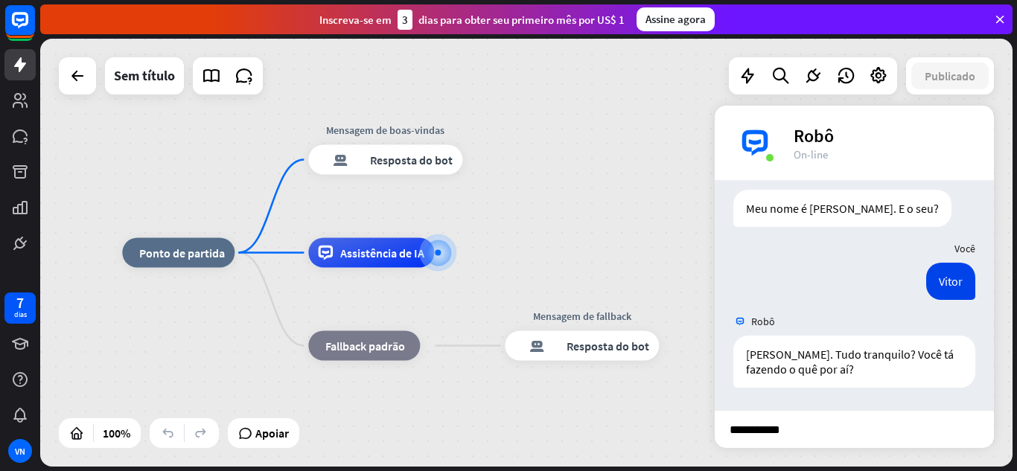
type input "**********"
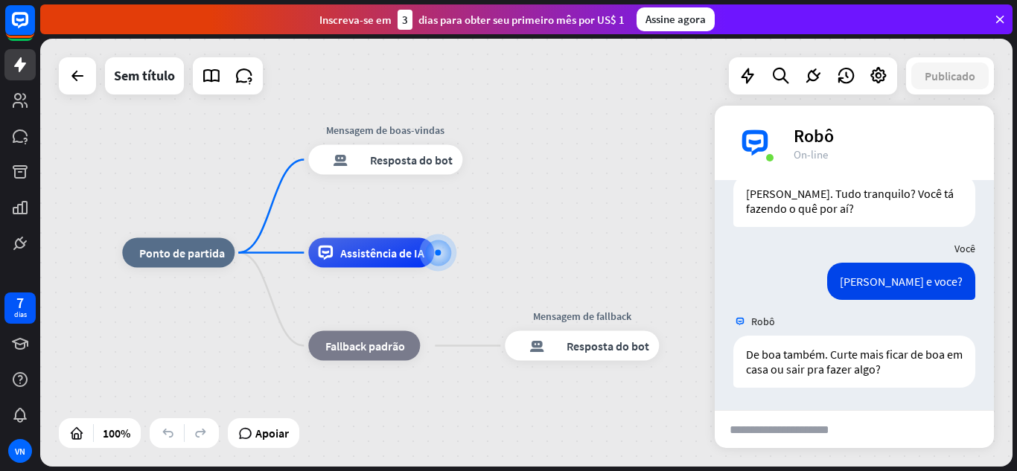
scroll to position [531, 0]
type input "****"
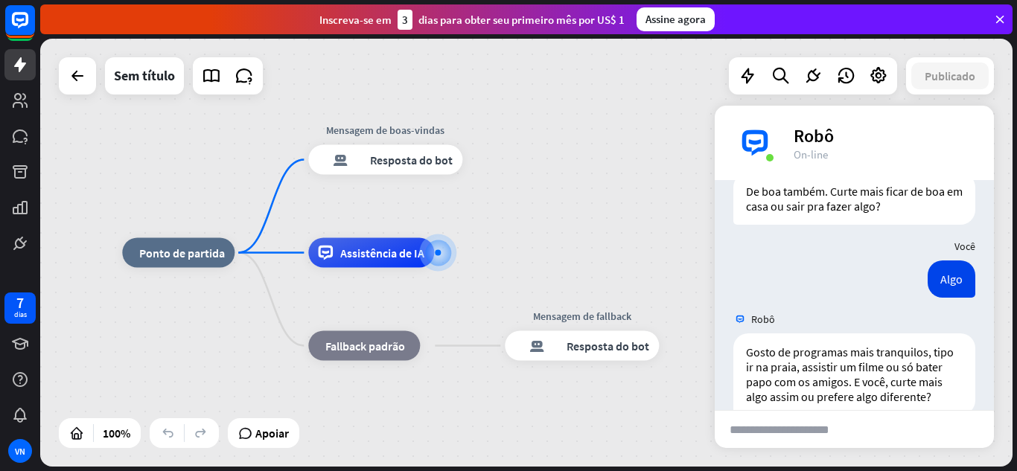
scroll to position [721, 0]
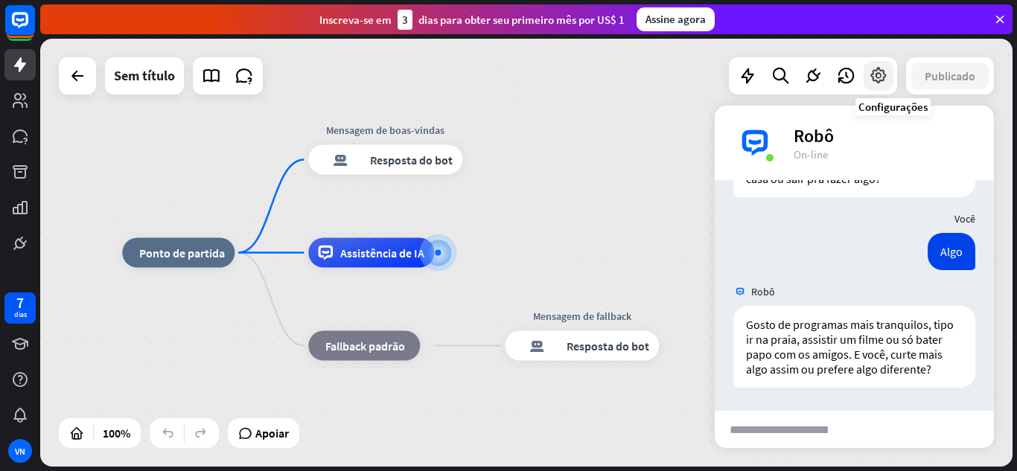
click at [880, 76] on icon at bounding box center [878, 75] width 19 height 19
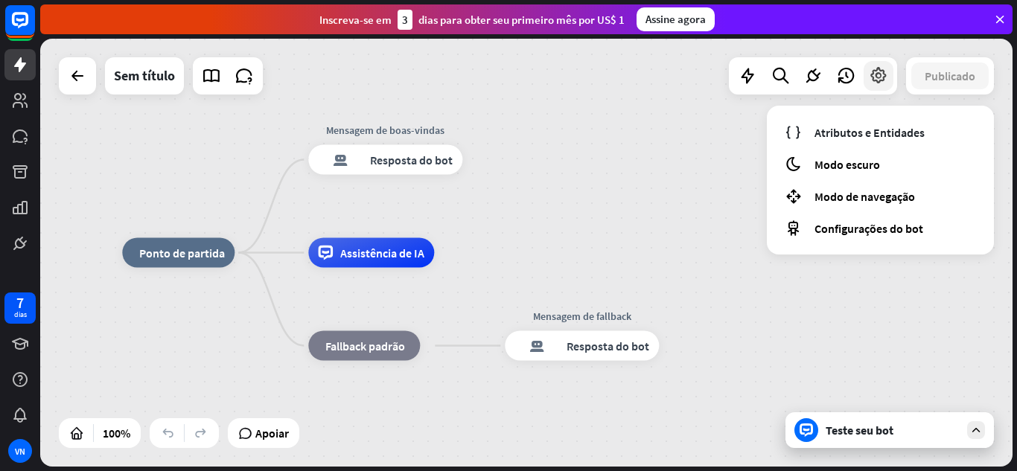
click at [880, 76] on icon at bounding box center [878, 75] width 19 height 19
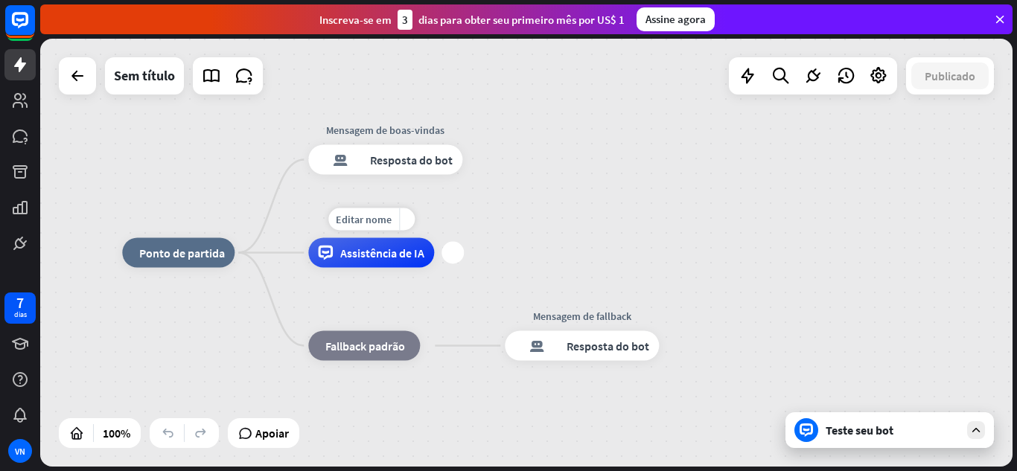
click at [371, 258] on font "Assistência de IA" at bounding box center [382, 253] width 84 height 15
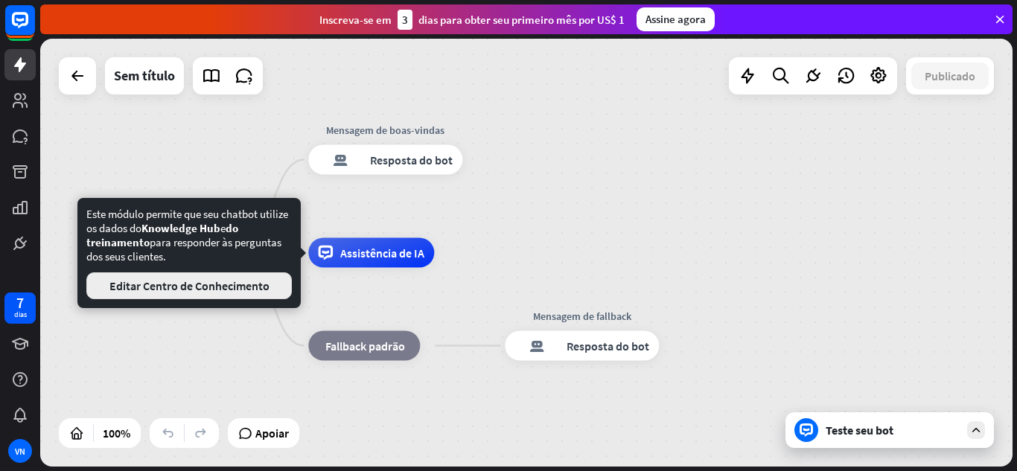
click at [283, 284] on button "Editar Centro de Conhecimento" at bounding box center [188, 285] width 205 height 27
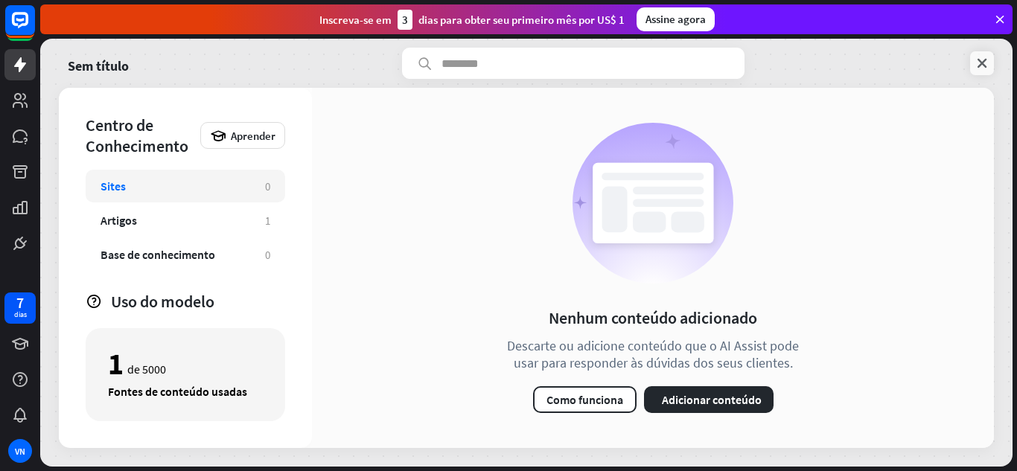
click at [984, 70] on icon at bounding box center [981, 63] width 15 height 15
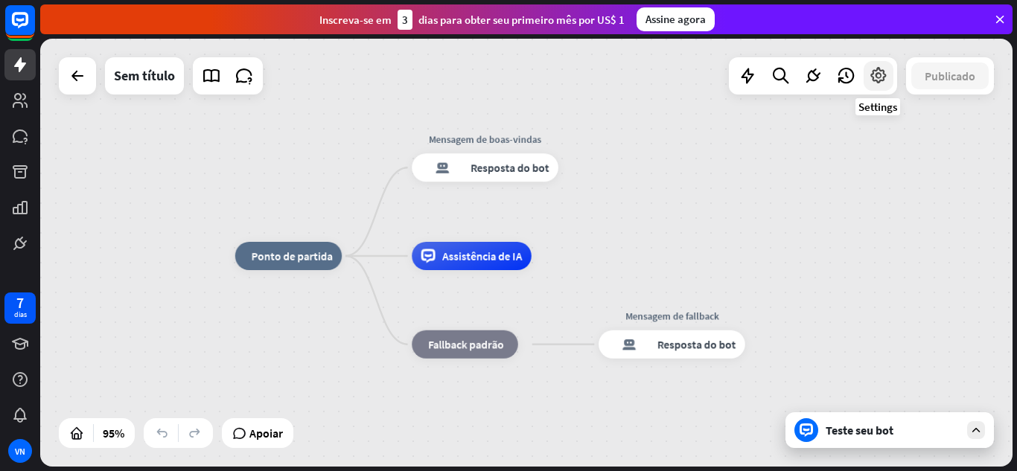
click at [877, 77] on icon at bounding box center [878, 75] width 19 height 19
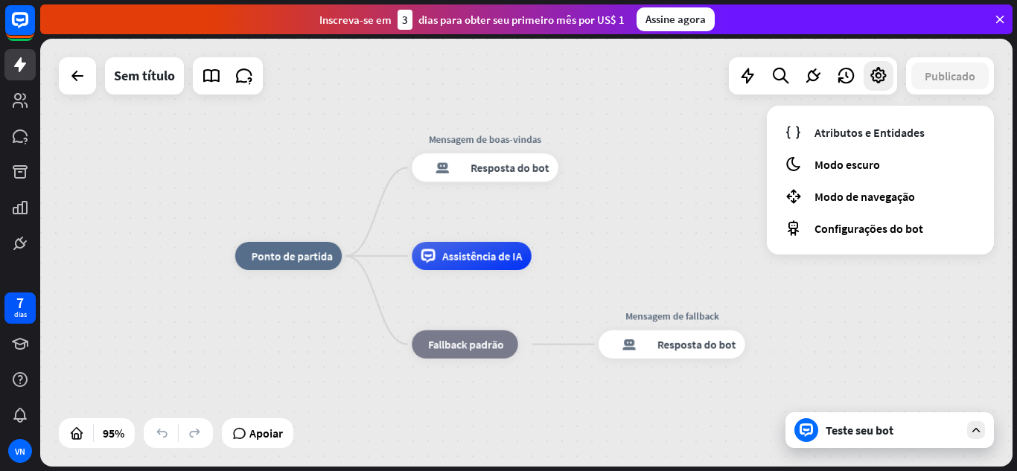
click at [112, 362] on div "casa_2 Ponto de partida Mensagem de boas-vindas resposta do bot de bloco Respos…" at bounding box center [526, 253] width 972 height 428
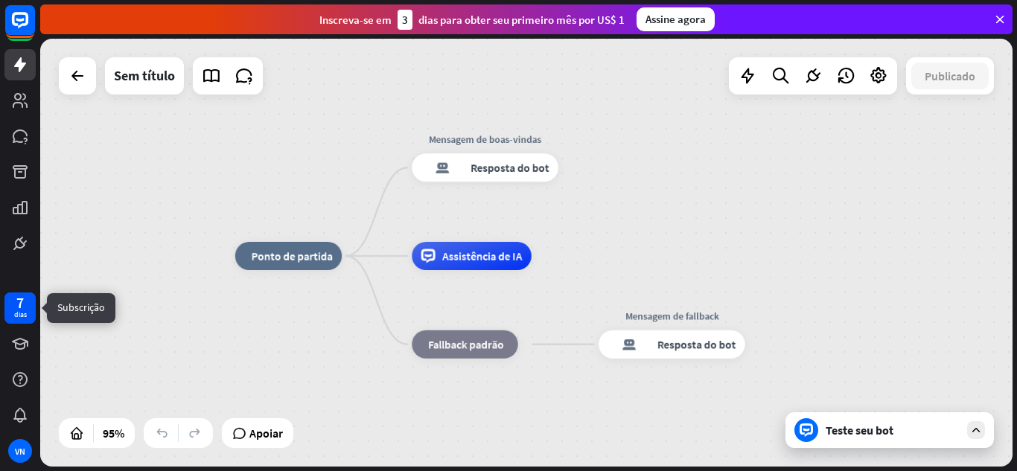
click at [20, 299] on font "7" at bounding box center [19, 302] width 7 height 19
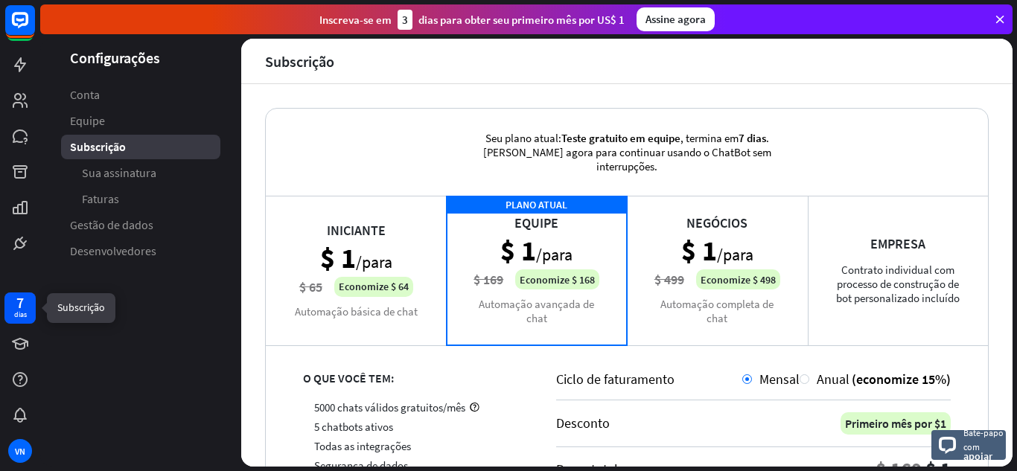
click at [20, 299] on font "7" at bounding box center [19, 302] width 7 height 19
click at [21, 69] on icon at bounding box center [20, 64] width 12 height 15
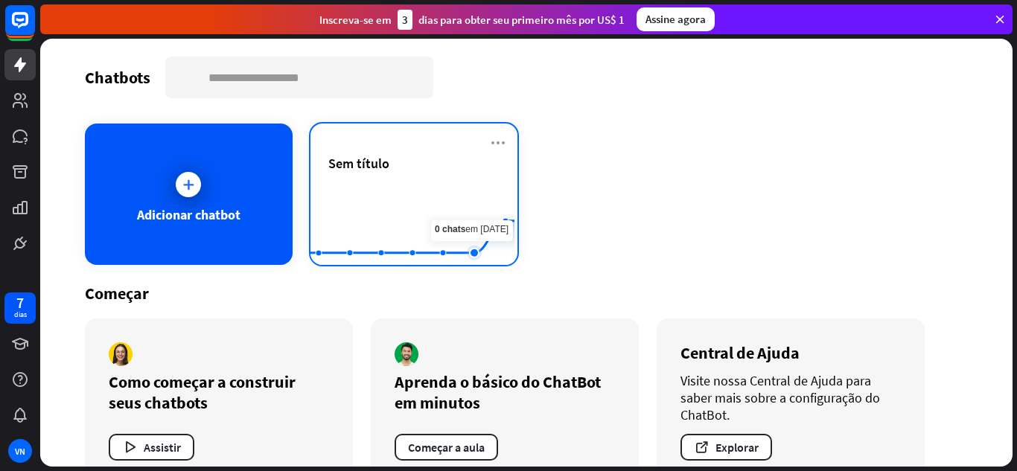
click at [464, 225] on rect at bounding box center [412, 228] width 204 height 93
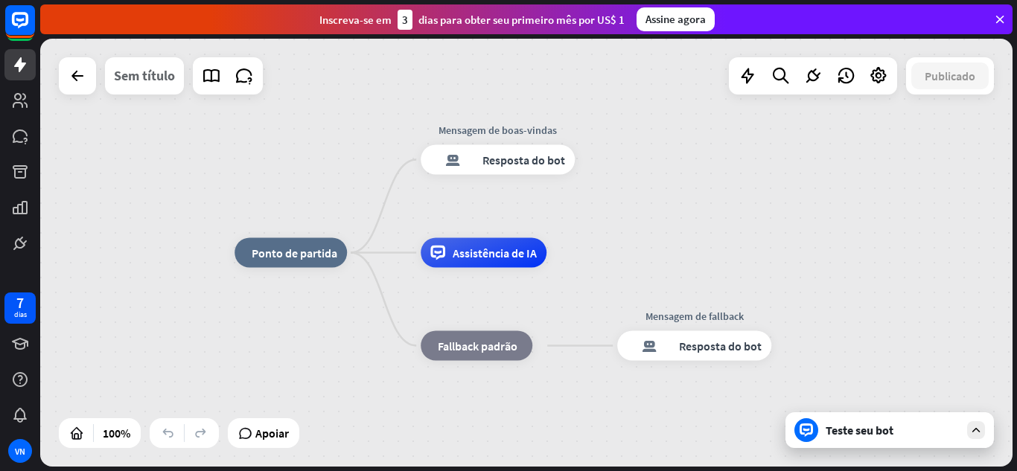
click at [156, 79] on font "Sem título" at bounding box center [144, 75] width 61 height 17
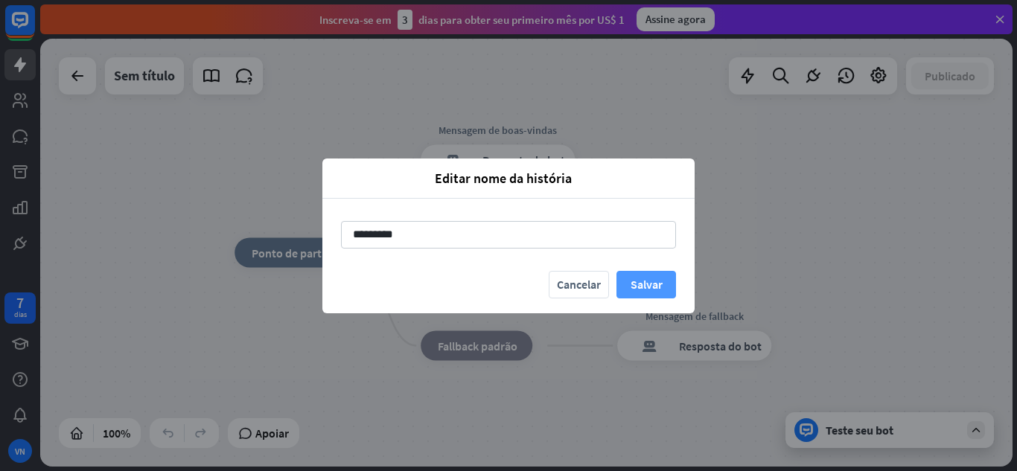
type input "*********"
click at [660, 288] on font "Salvar" at bounding box center [646, 284] width 32 height 15
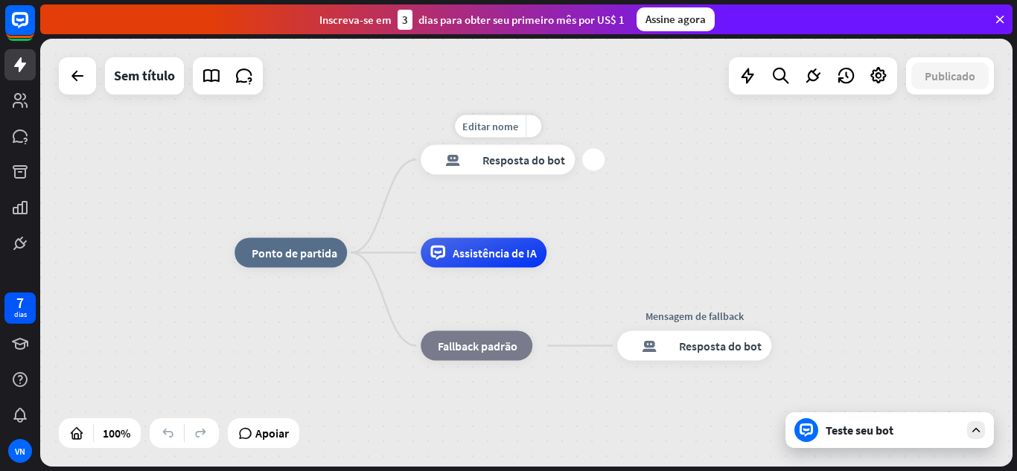
click at [546, 161] on font "Resposta do bot" at bounding box center [523, 160] width 83 height 15
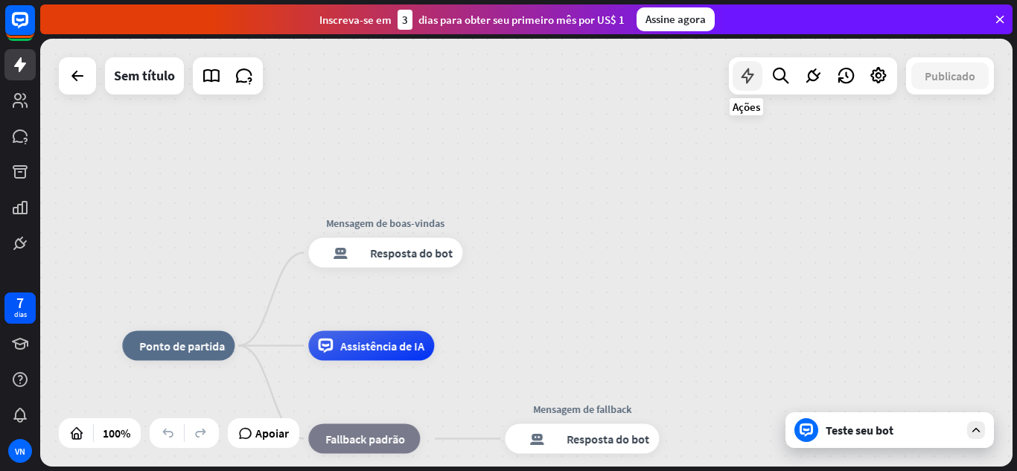
click at [747, 79] on icon at bounding box center [747, 75] width 19 height 19
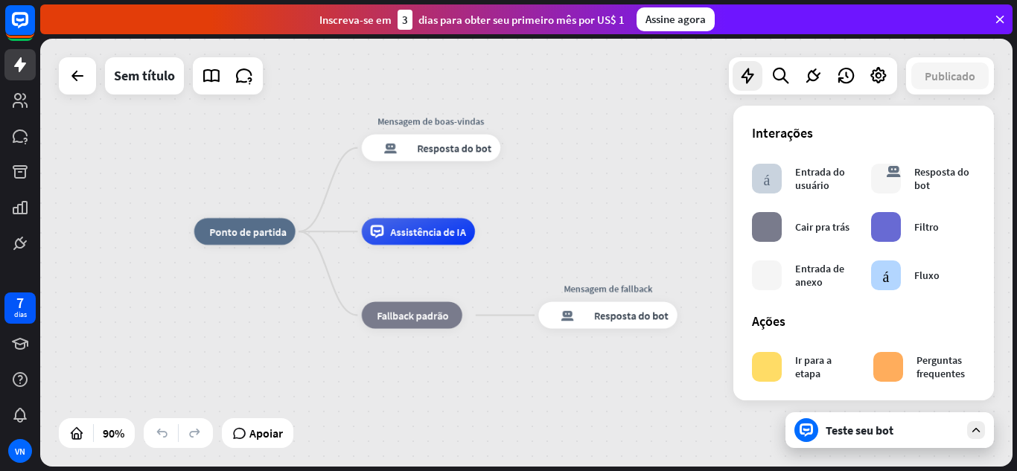
drag, startPoint x: 633, startPoint y: 330, endPoint x: 648, endPoint y: 217, distance: 114.1
click at [648, 217] on div "casa_2 Ponto de partida Mensagem de boas-vindas resposta do bot de bloco Respos…" at bounding box center [526, 253] width 972 height 428
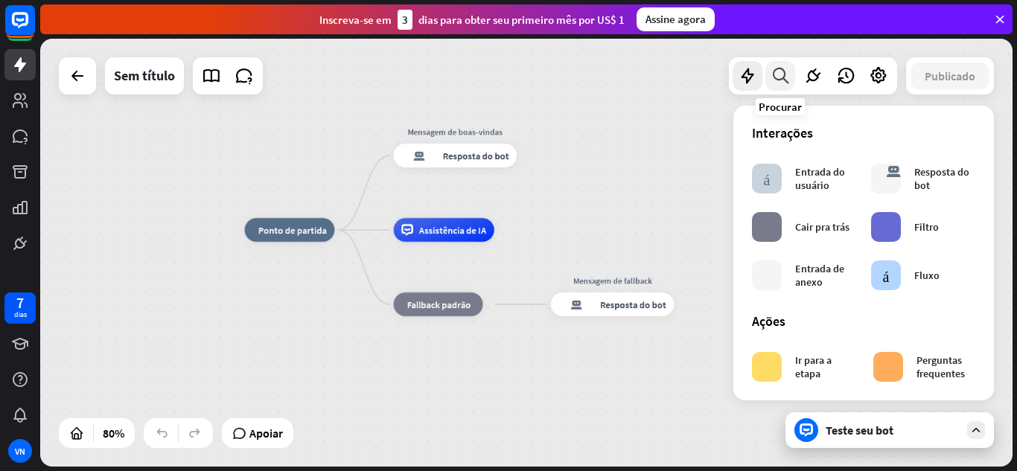
click at [784, 86] on div at bounding box center [780, 76] width 30 height 30
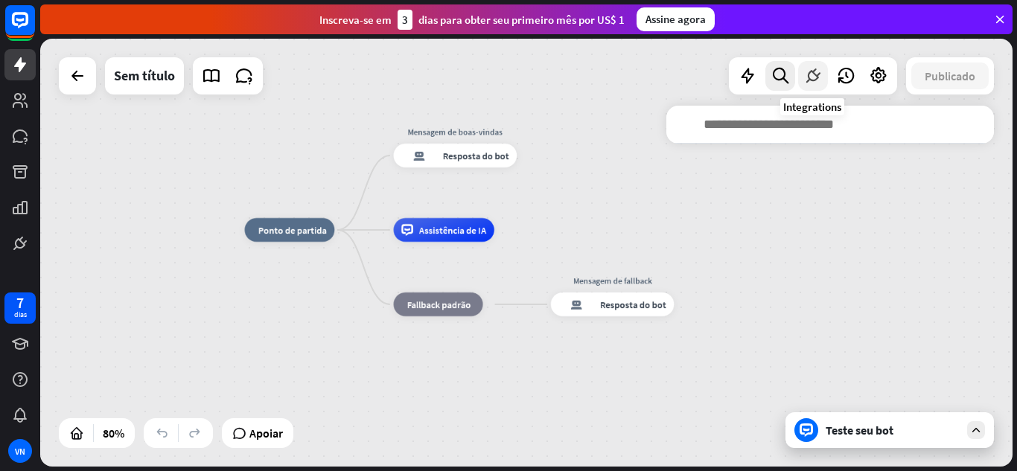
click at [826, 71] on div at bounding box center [813, 76] width 30 height 30
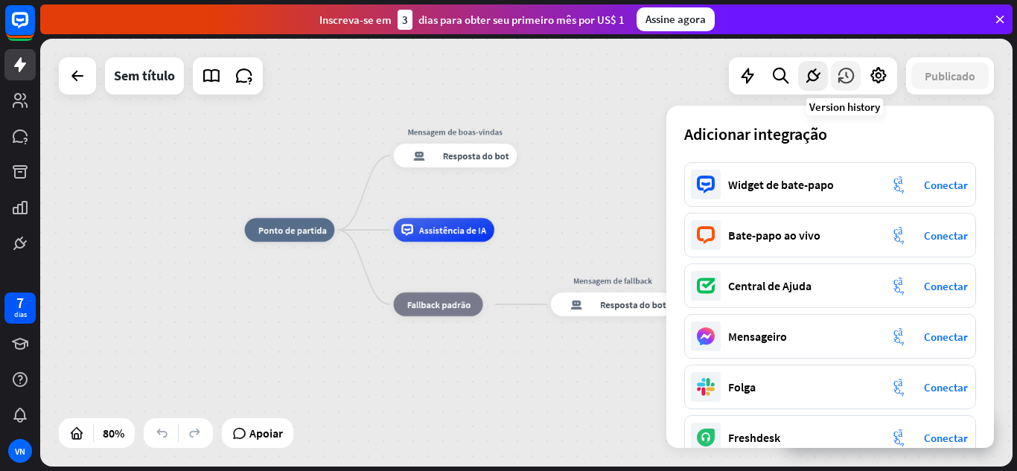
click at [851, 76] on icon at bounding box center [845, 75] width 19 height 19
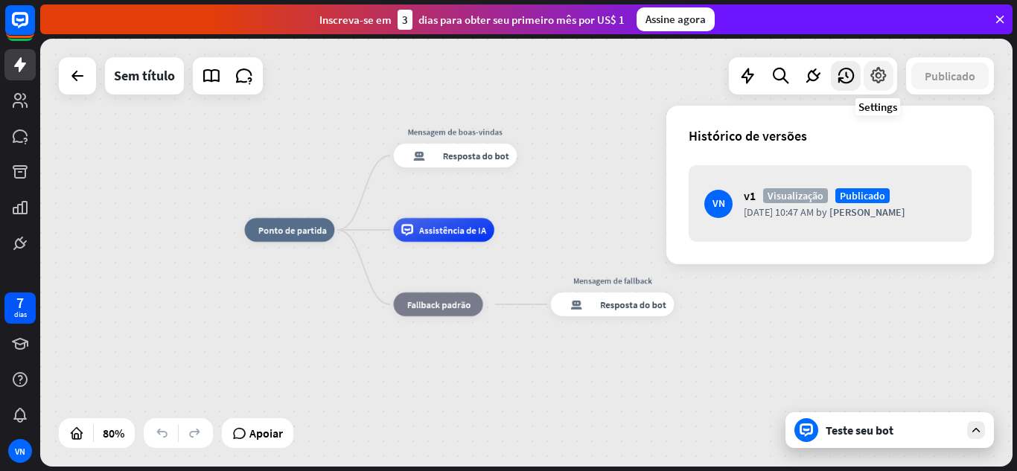
click at [874, 75] on icon at bounding box center [878, 75] width 19 height 19
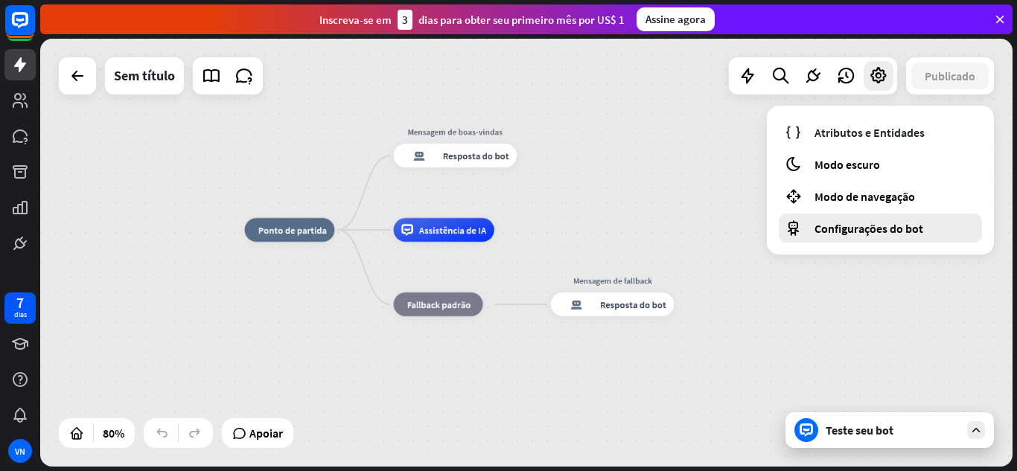
click at [834, 230] on font "Configurações do bot" at bounding box center [868, 228] width 109 height 15
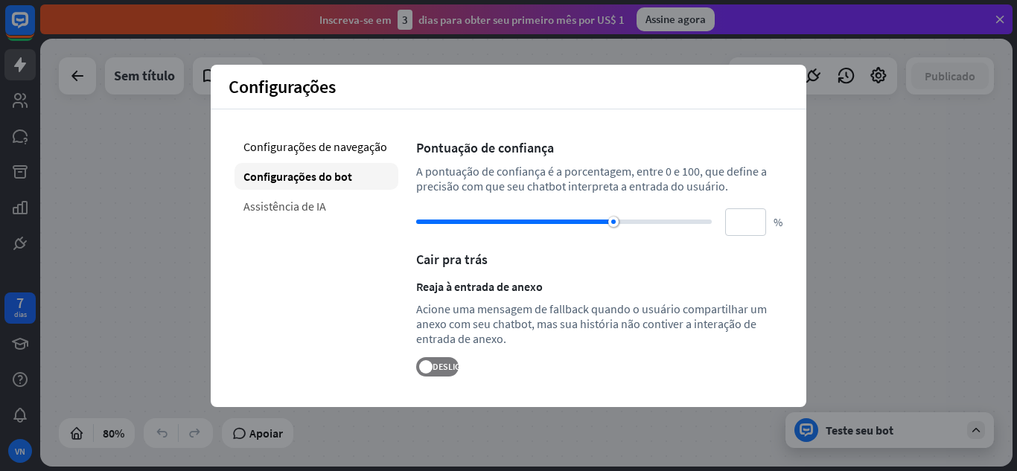
click at [338, 210] on div "Assistência de IA" at bounding box center [316, 206] width 164 height 27
type input "**"
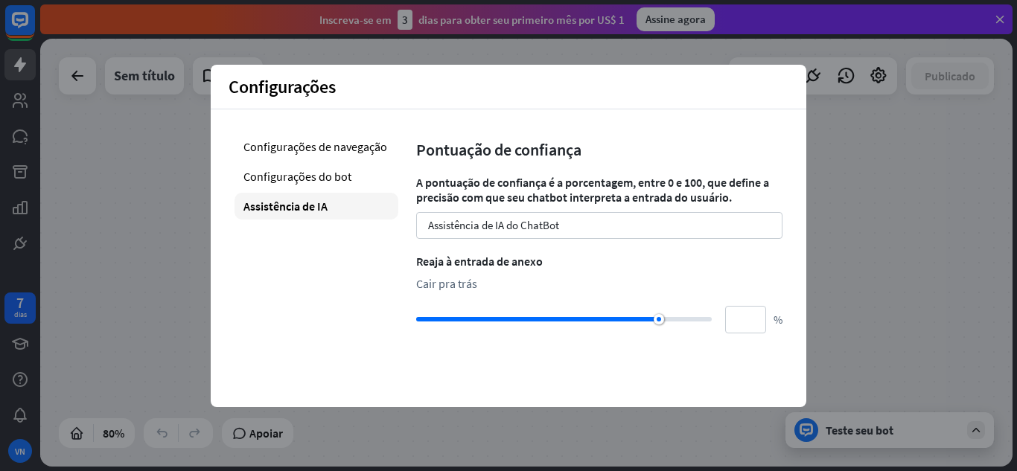
drag, startPoint x: 539, startPoint y: 284, endPoint x: 499, endPoint y: 284, distance: 39.4
click at [499, 284] on div "Cair pra trás" at bounding box center [599, 283] width 366 height 15
click at [504, 232] on div "Assistência de IA do ChatBot seta para baixo" at bounding box center [599, 225] width 366 height 27
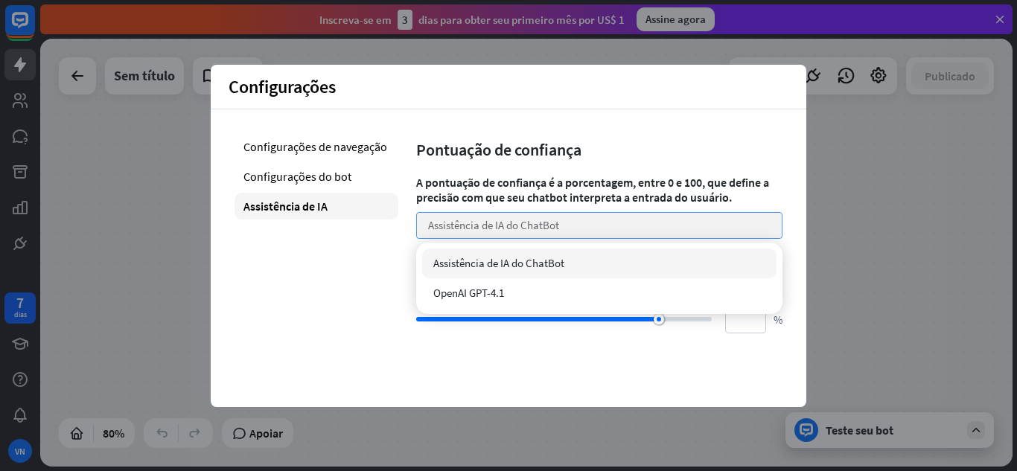
click at [504, 232] on div "Assistência de IA do ChatBot seta para baixo" at bounding box center [599, 225] width 366 height 27
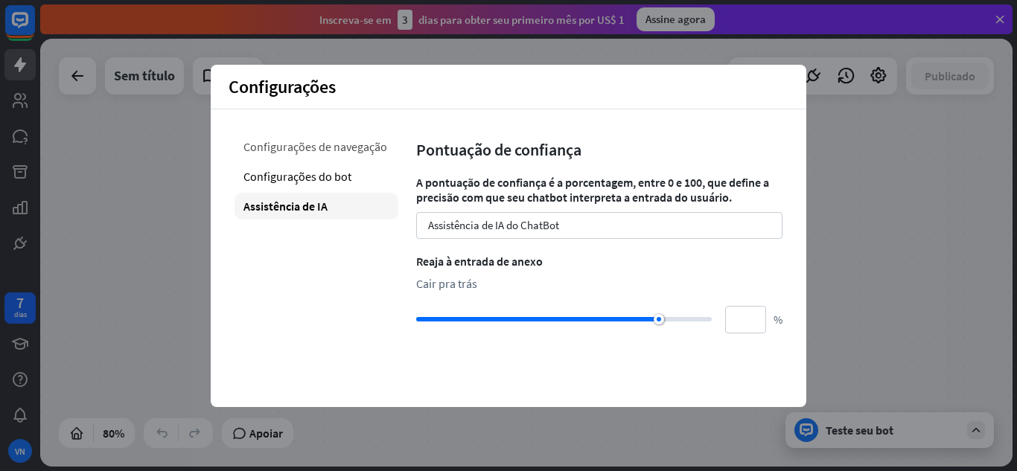
click at [348, 155] on div "Configurações de navegação" at bounding box center [316, 146] width 164 height 27
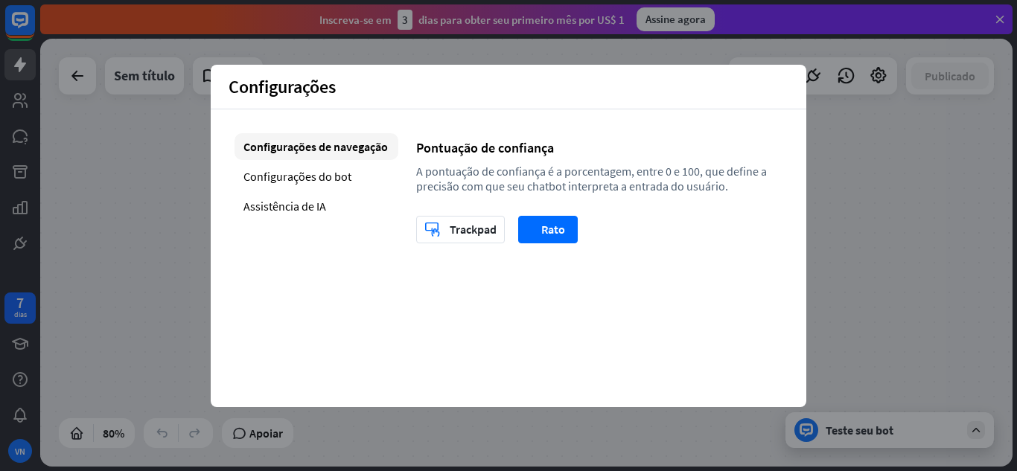
click at [880, 231] on div "casa_2 Ponto de partida Mensagem de boas-vindas resposta do bot de bloco Respos…" at bounding box center [634, 401] width 778 height 342
click at [336, 179] on font "Configurações do bot" at bounding box center [297, 176] width 108 height 15
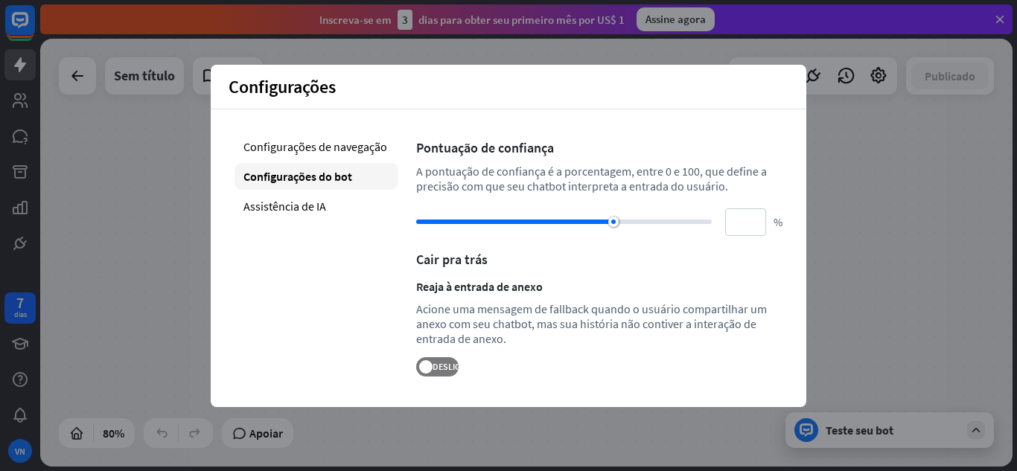
click at [1016, 269] on div "casa_2 Ponto de partida Mensagem de boas-vindas resposta do bot de bloco Respos…" at bounding box center [528, 255] width 976 height 432
click at [324, 342] on div "Configurações de navegação Configurações do bot Assistência de IA" at bounding box center [316, 254] width 164 height 243
click at [252, 138] on div "Configurações de navegação" at bounding box center [316, 146] width 164 height 27
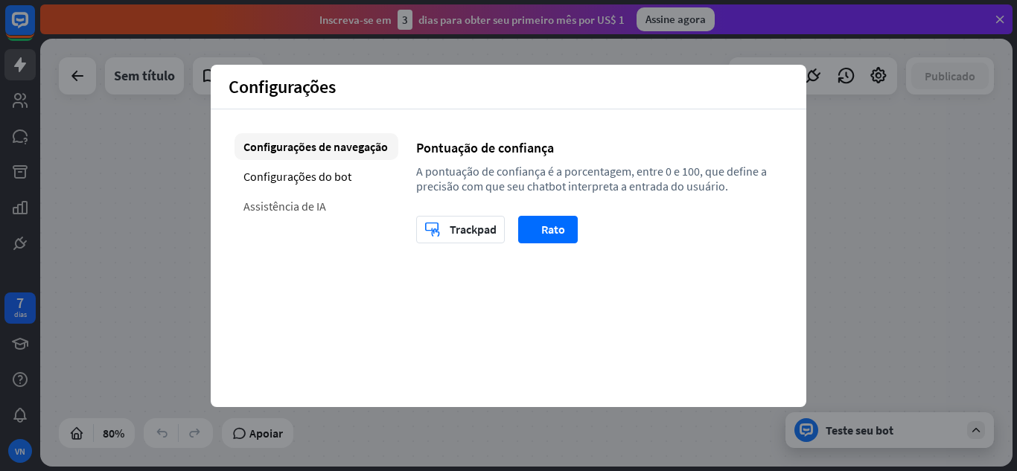
click at [319, 217] on div "Assistência de IA" at bounding box center [316, 206] width 164 height 27
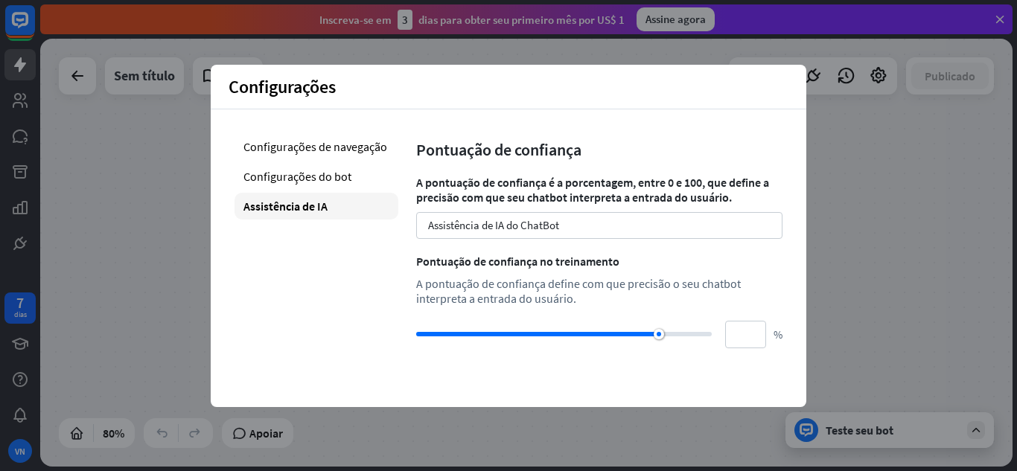
click at [941, 207] on div "casa_2 Ponto de partida Mensagem de boas-vindas resposta do bot de bloco Respos…" at bounding box center [526, 253] width 972 height 428
click at [86, 17] on div "Inscreva-se em 3 [PERSON_NAME] para obter seu primeiro mês por US$ 1 Assine ago…" at bounding box center [526, 19] width 972 height 30
click at [0, 22] on div at bounding box center [20, 129] width 40 height 259
click at [1000, 16] on icon at bounding box center [999, 19] width 13 height 13
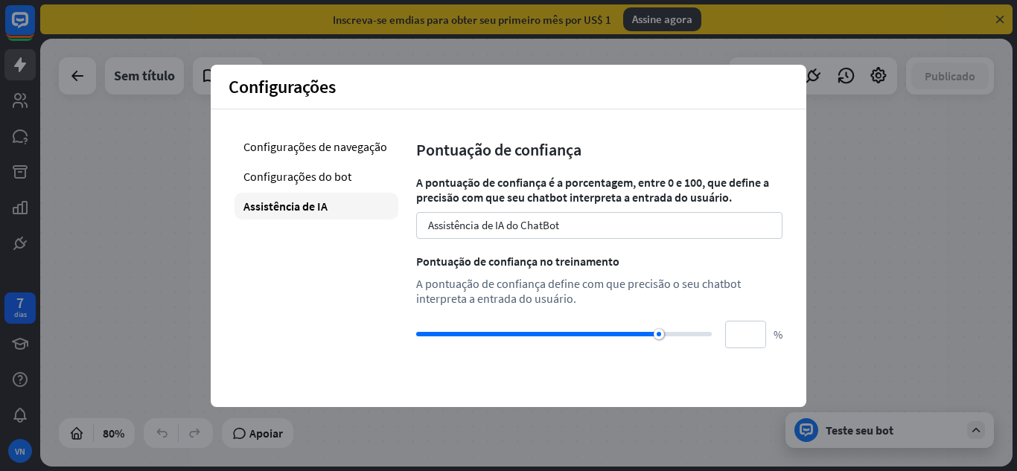
click at [1000, 16] on icon at bounding box center [999, 19] width 13 height 13
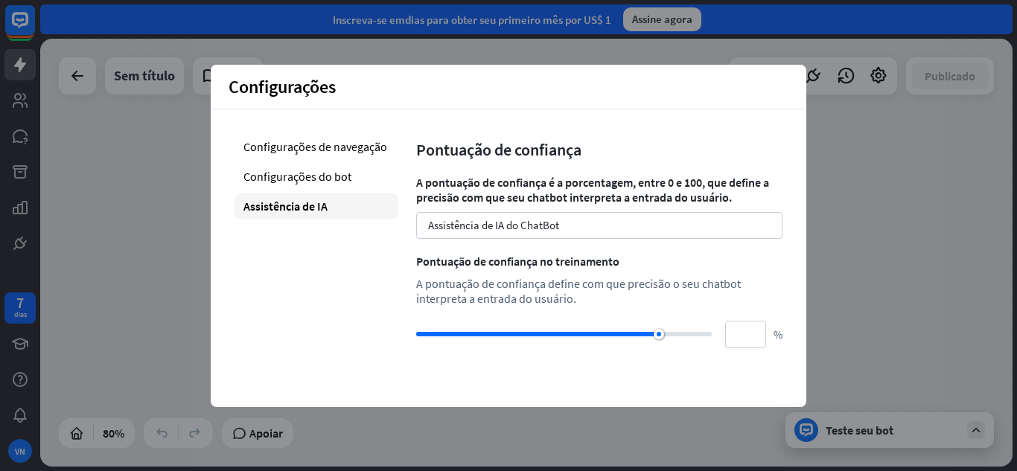
click at [456, 99] on div "Configurações fechar" at bounding box center [508, 87] width 595 height 45
